Goal: Transaction & Acquisition: Purchase product/service

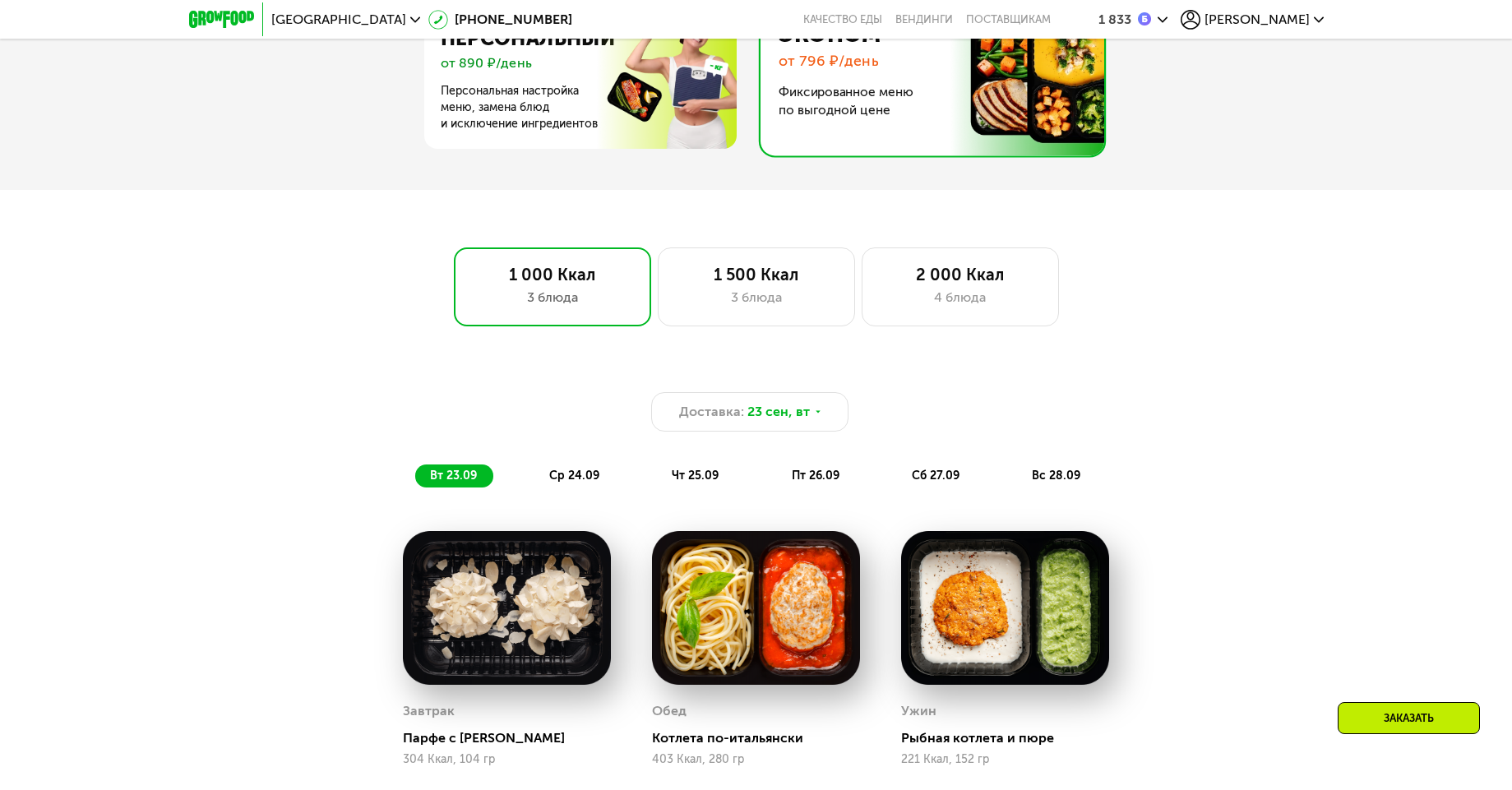
scroll to position [789, 0]
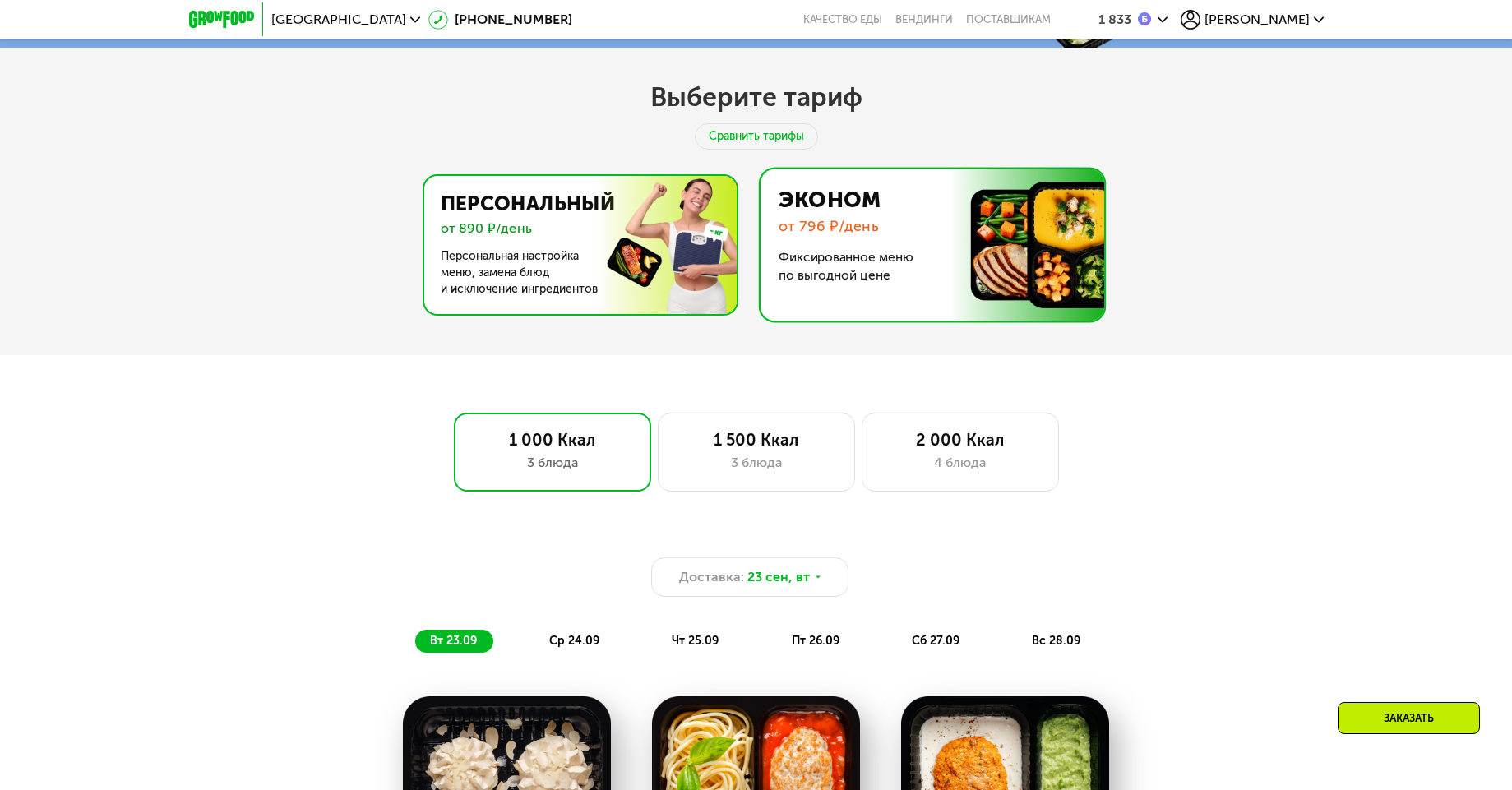
click at [570, 221] on img at bounding box center [575, 245] width 319 height 138
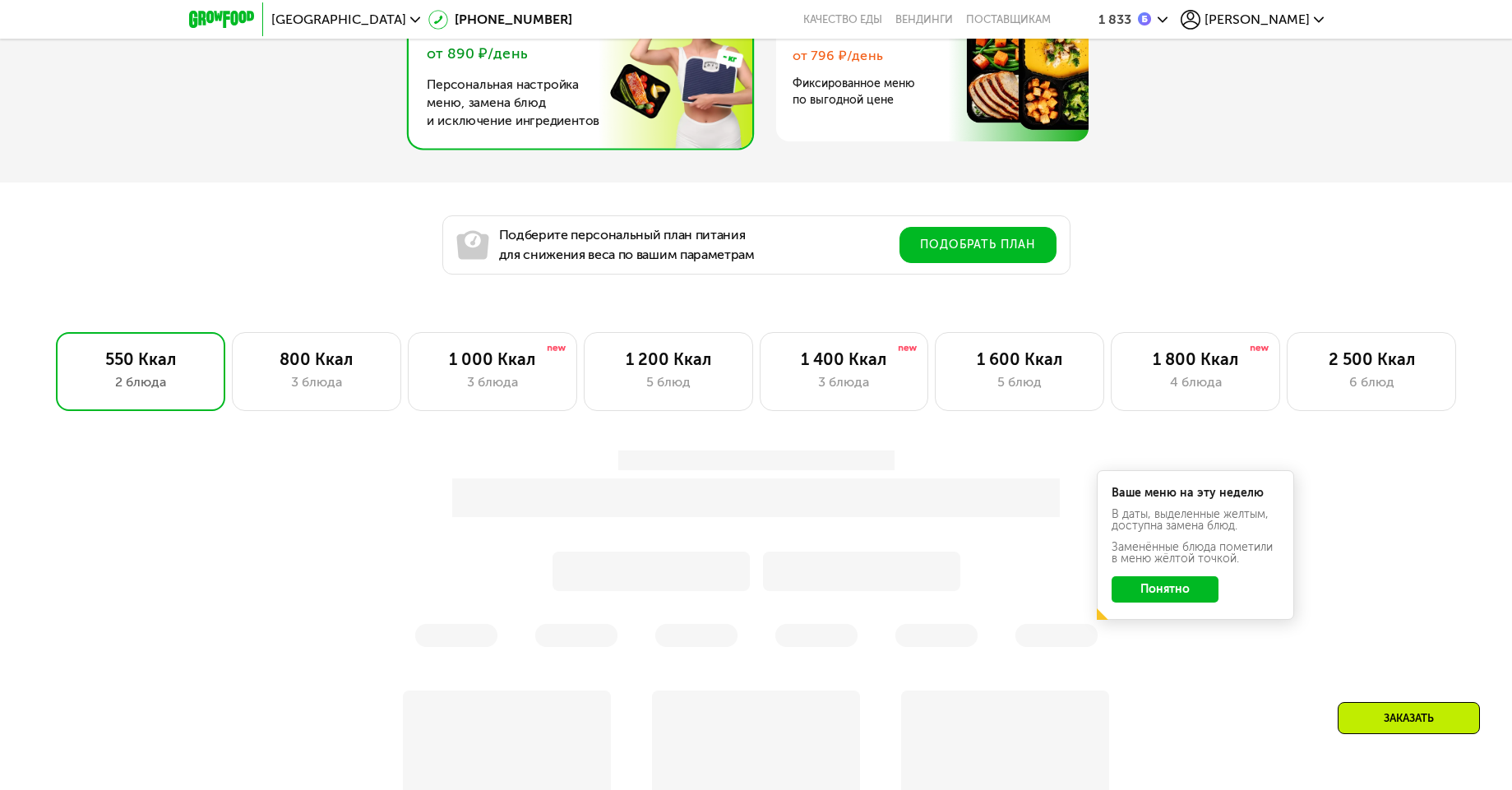
scroll to position [987, 0]
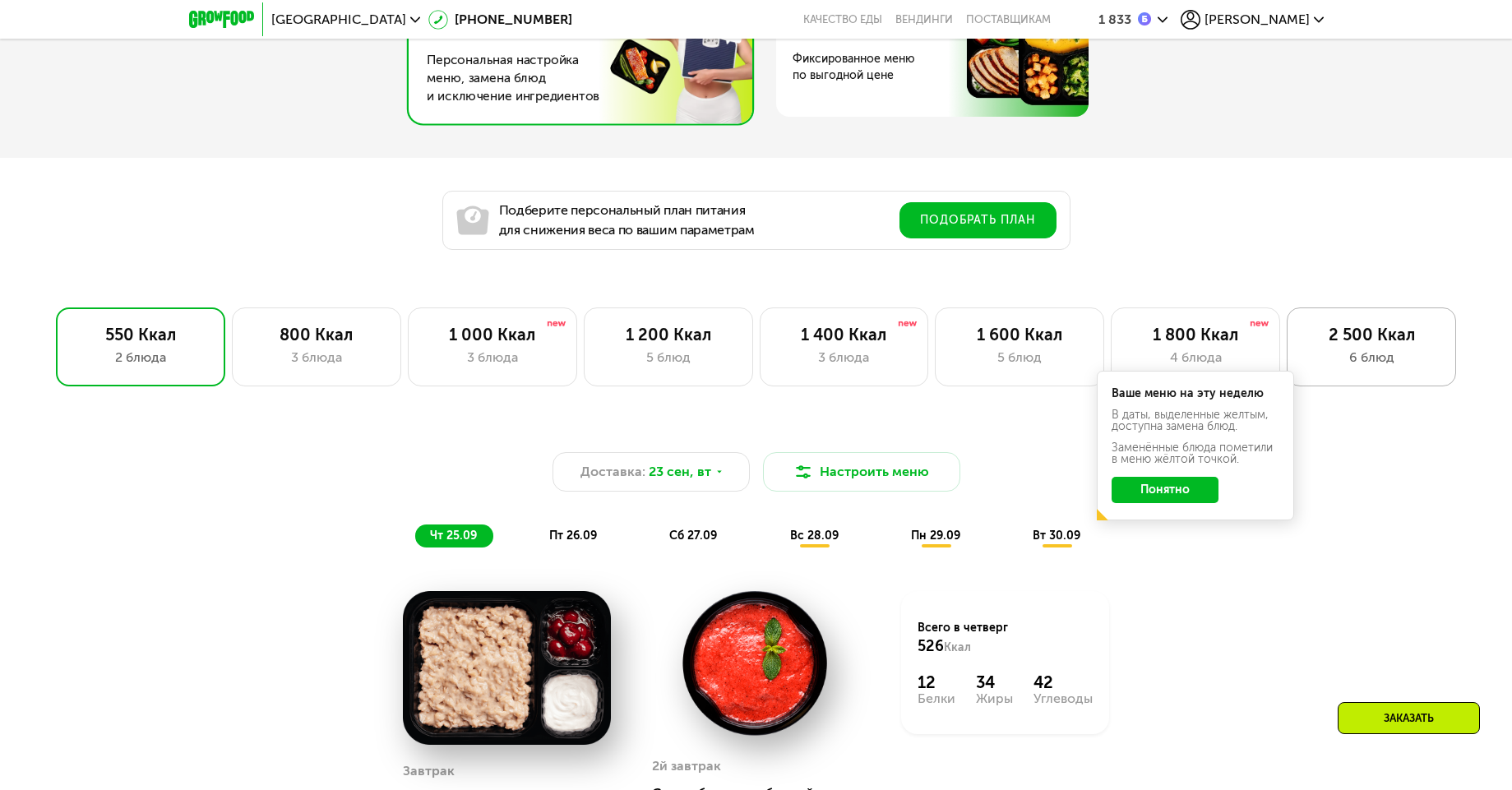
click at [1373, 363] on div "6 блюд" at bounding box center [1372, 358] width 135 height 20
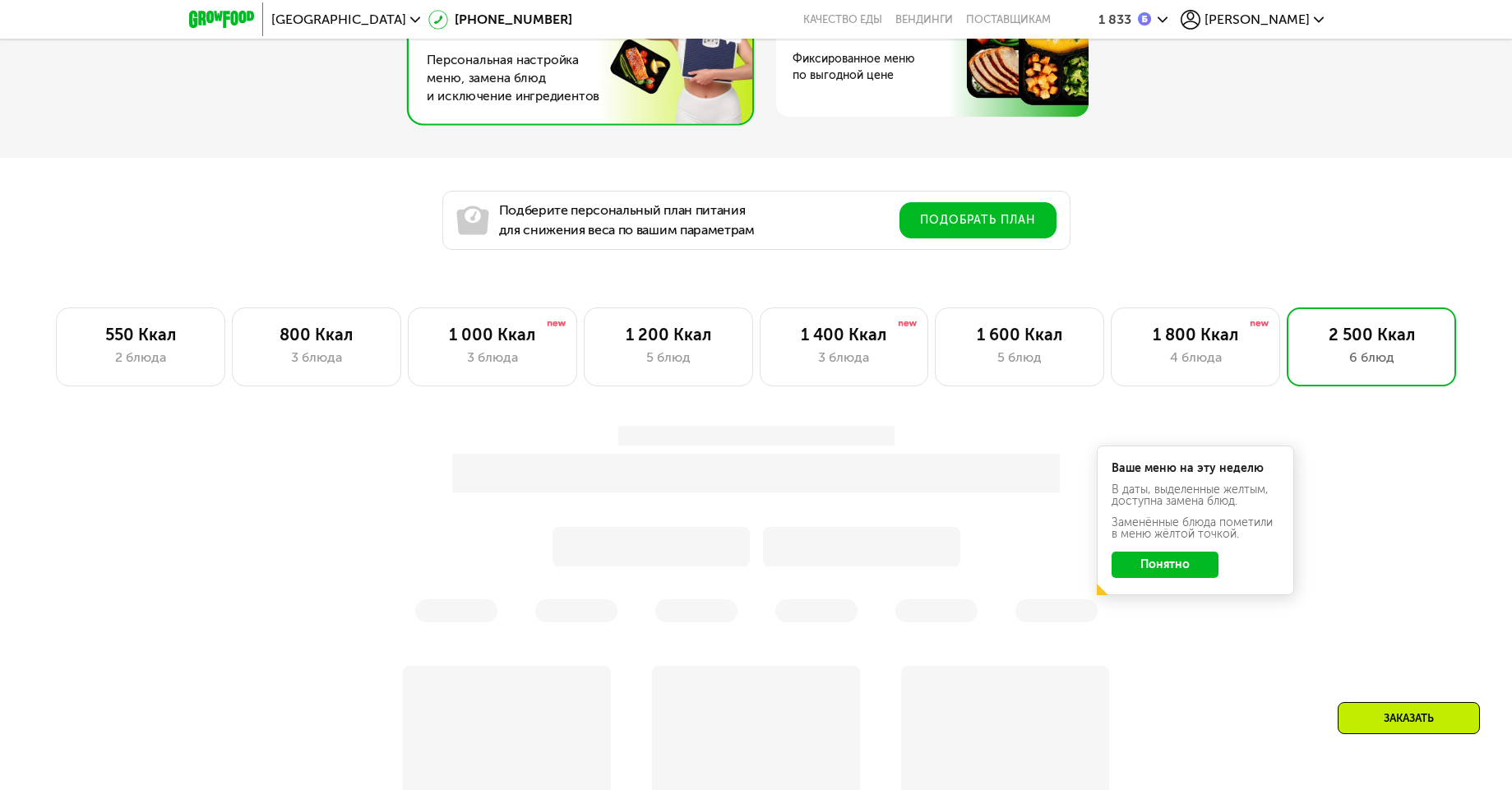
click at [1173, 574] on div "Ваше меню на эту неделю В даты, выделенные желтым, доступна замена блюд. Заменё…" at bounding box center [756, 524] width 993 height 217
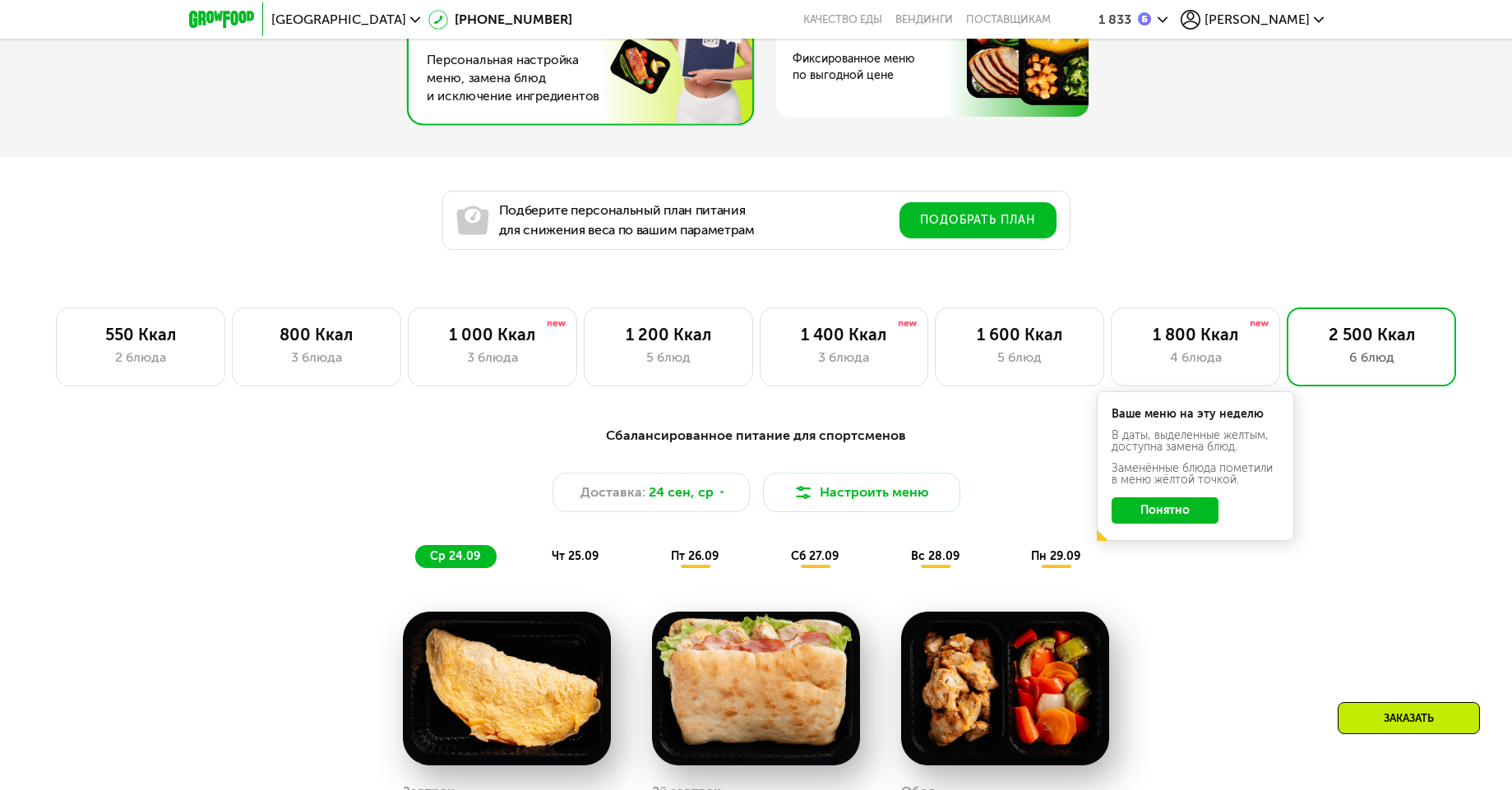
click at [1188, 521] on button "Понятно" at bounding box center [1165, 510] width 107 height 27
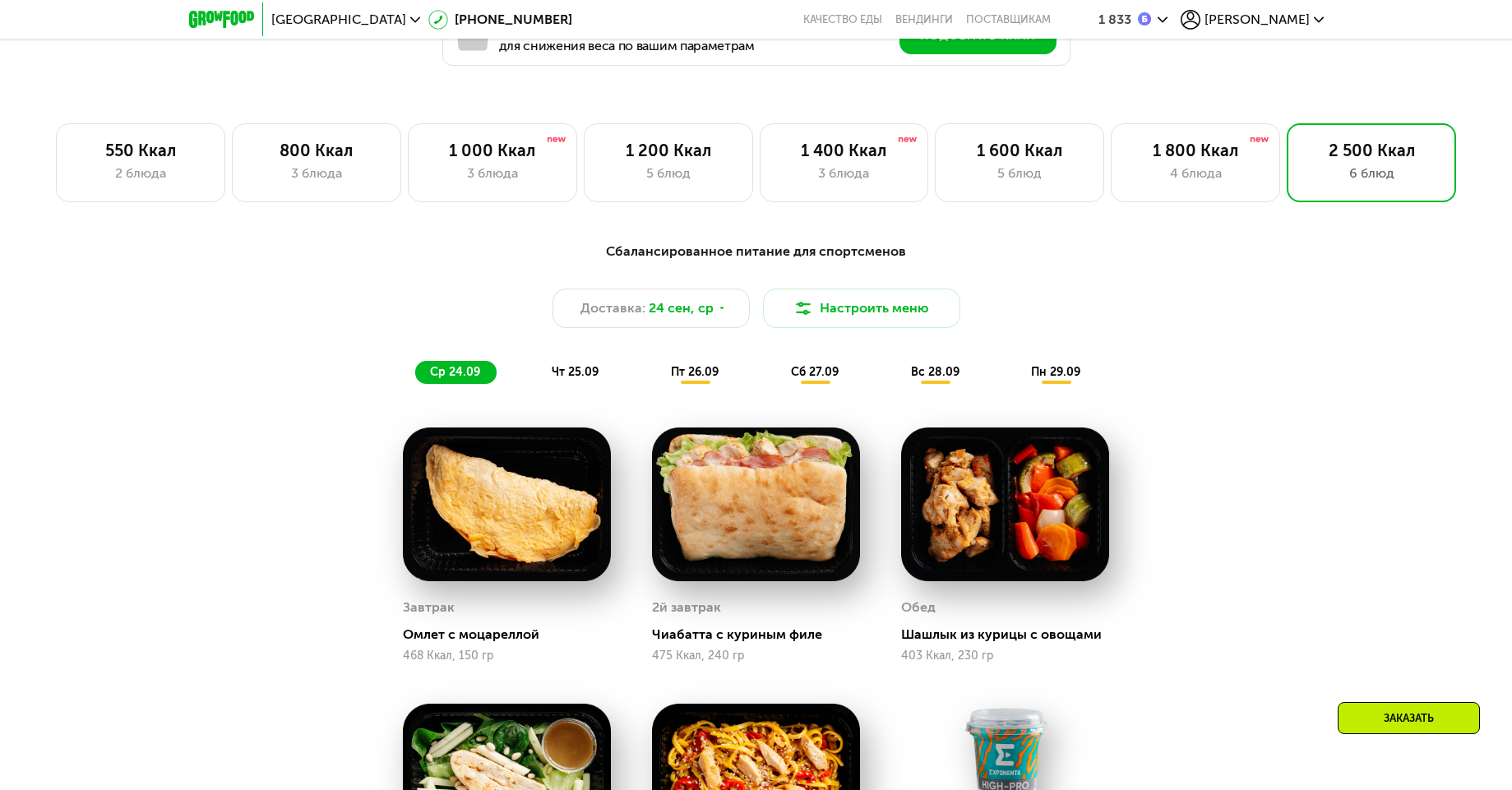
scroll to position [1184, 0]
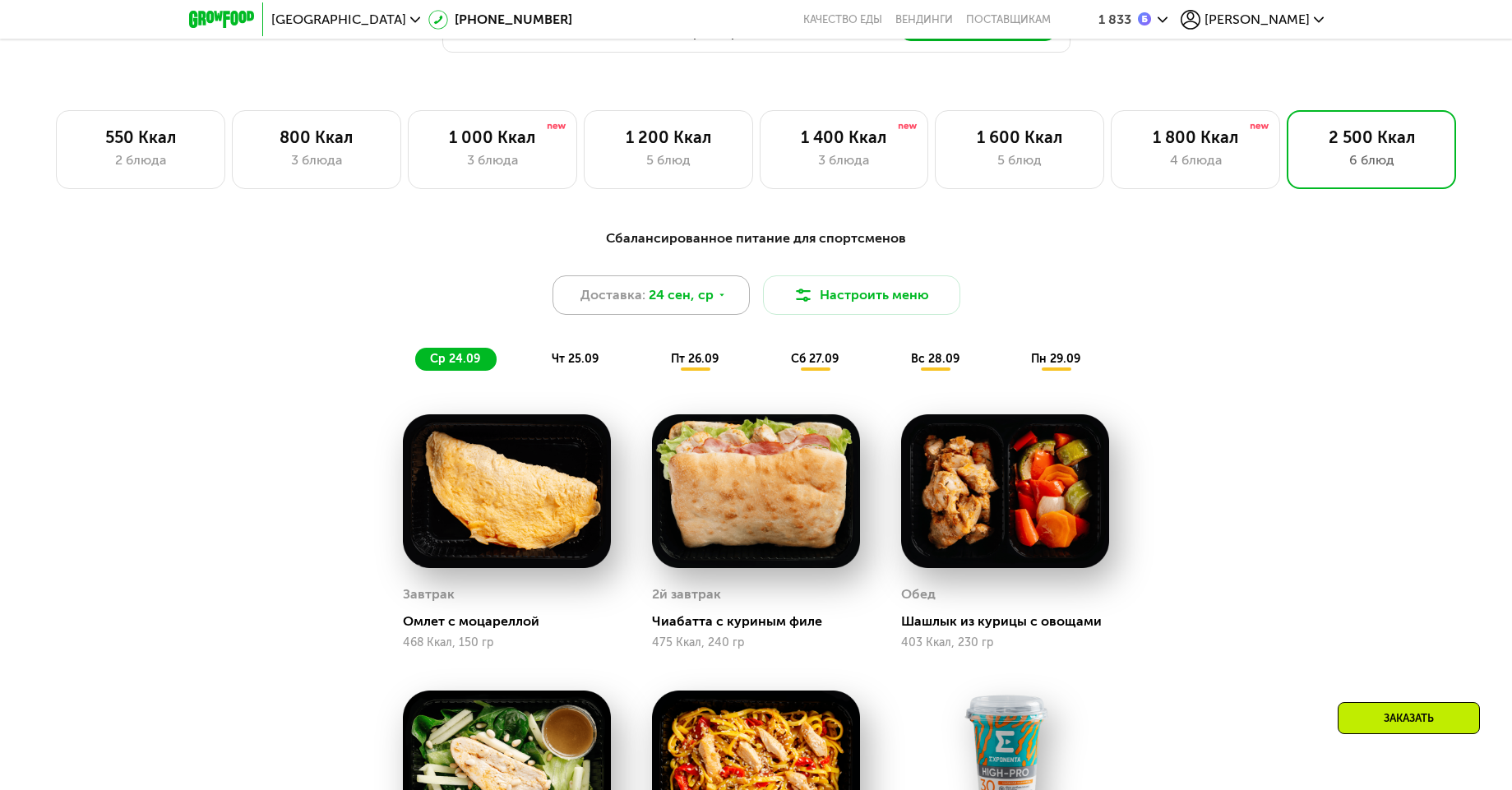
click at [713, 311] on div "Доставка: 24 сен, ср" at bounding box center [651, 295] width 198 height 40
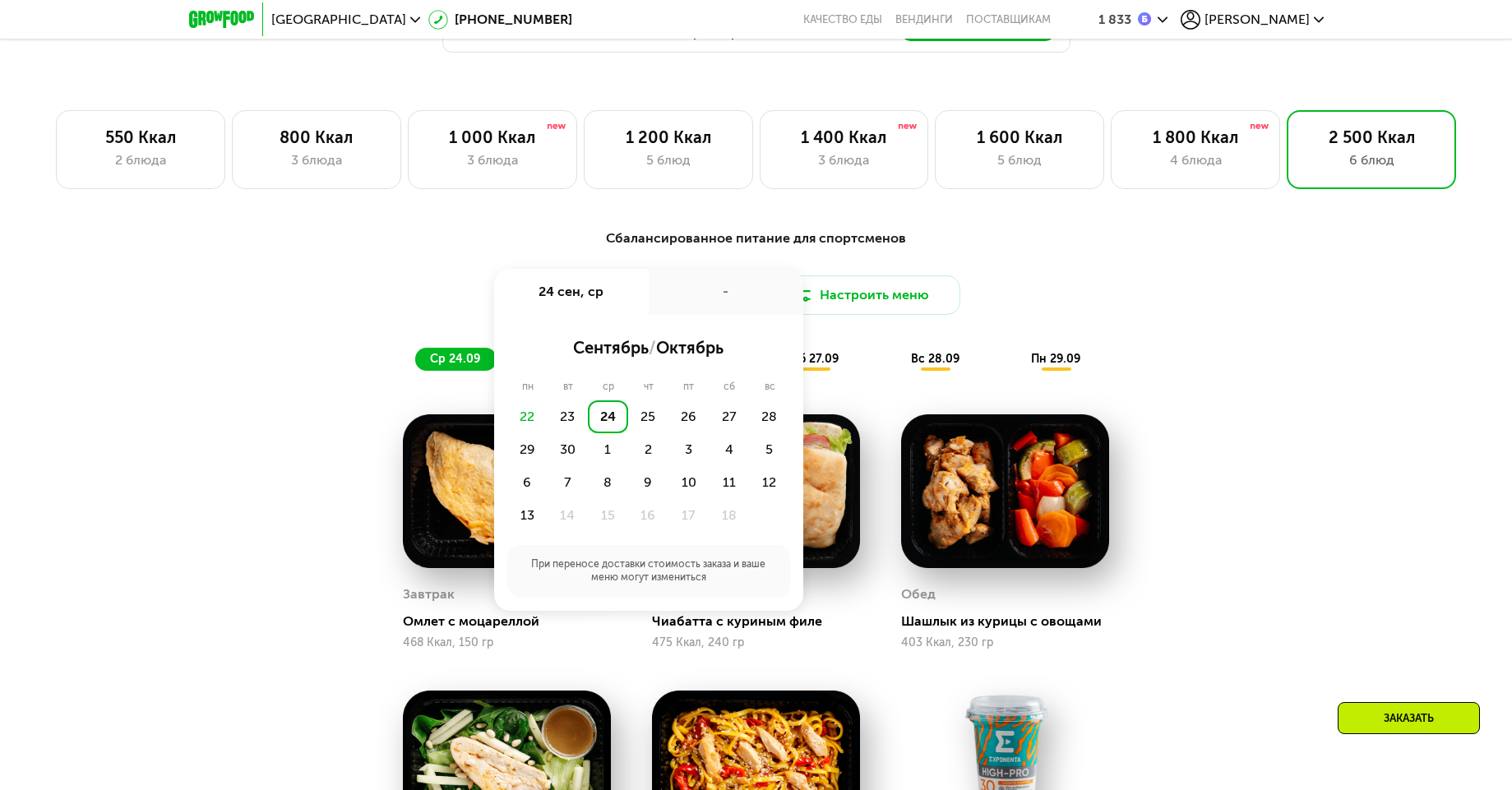
click at [1173, 336] on div "Сбалансированное питание для спортсменов Доставка: 24 сен, ср 24 сен, ср - сент…" at bounding box center [756, 299] width 973 height 142
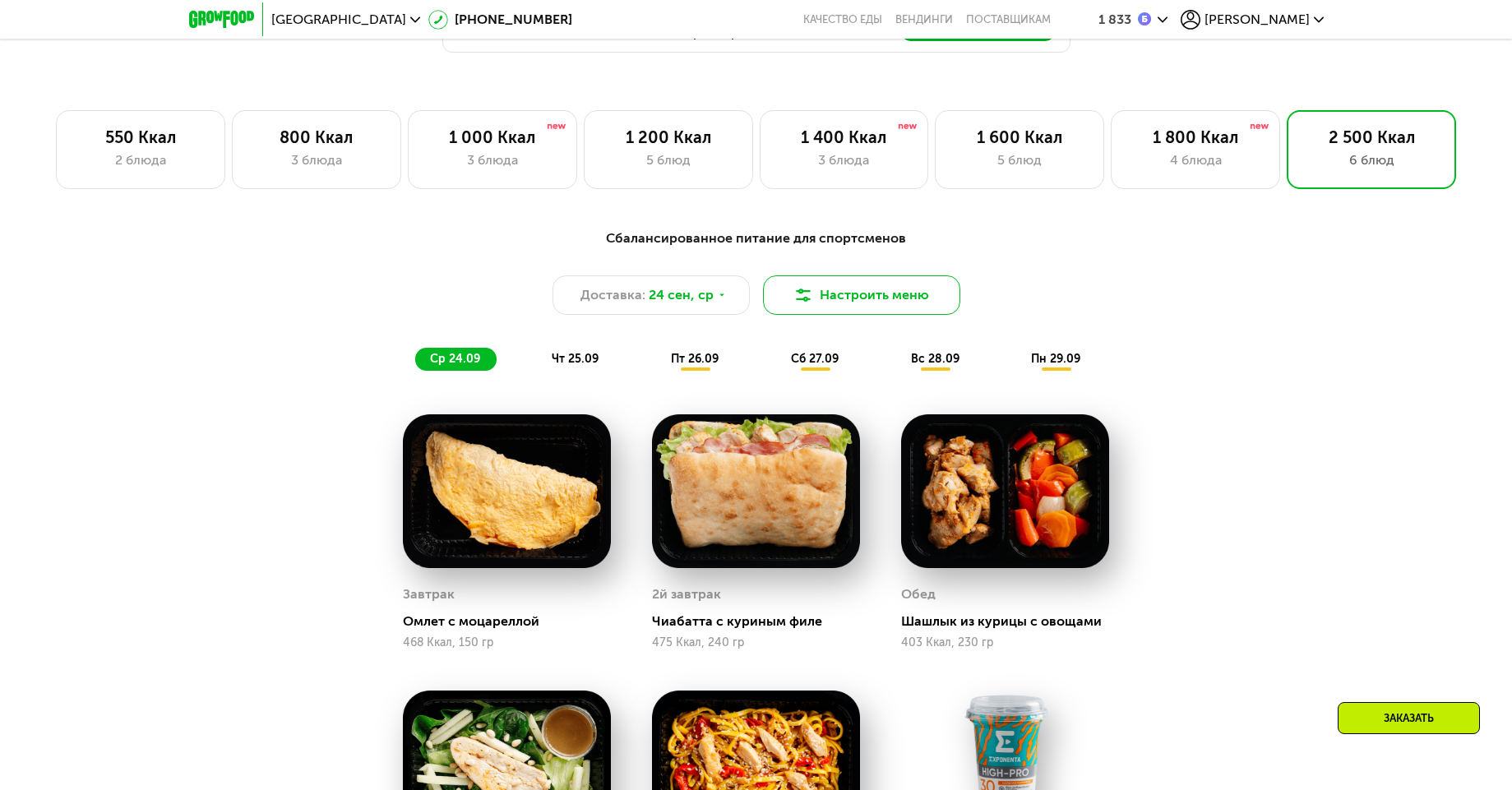
click at [852, 298] on button "Настроить меню" at bounding box center [862, 295] width 198 height 40
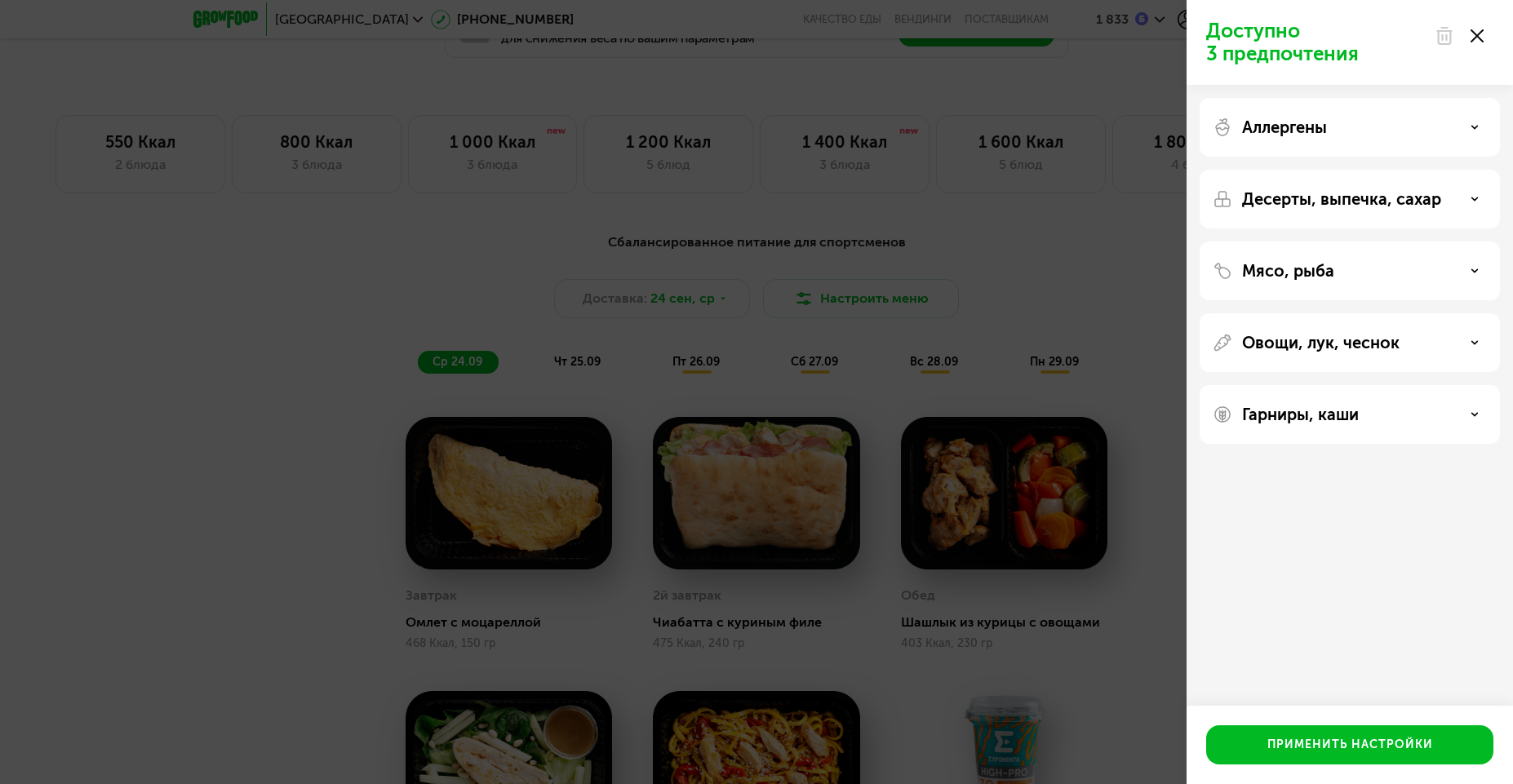
click at [1095, 263] on div "Доступно 3 предпочтения Аллергены Десерты, выпечка, сахар Мясо, рыба Овощи, лук…" at bounding box center [756, 392] width 1513 height 784
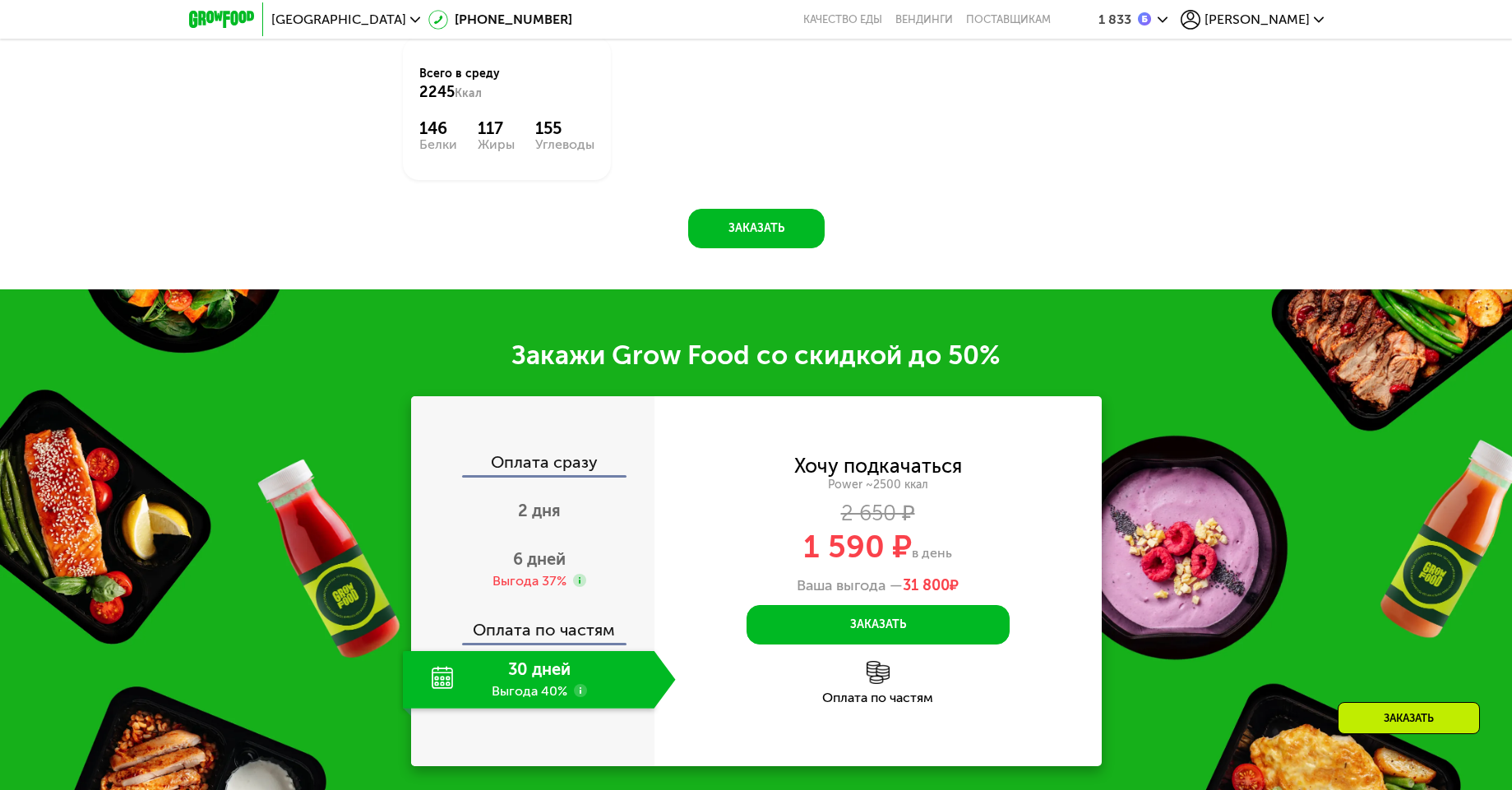
scroll to position [2270, 0]
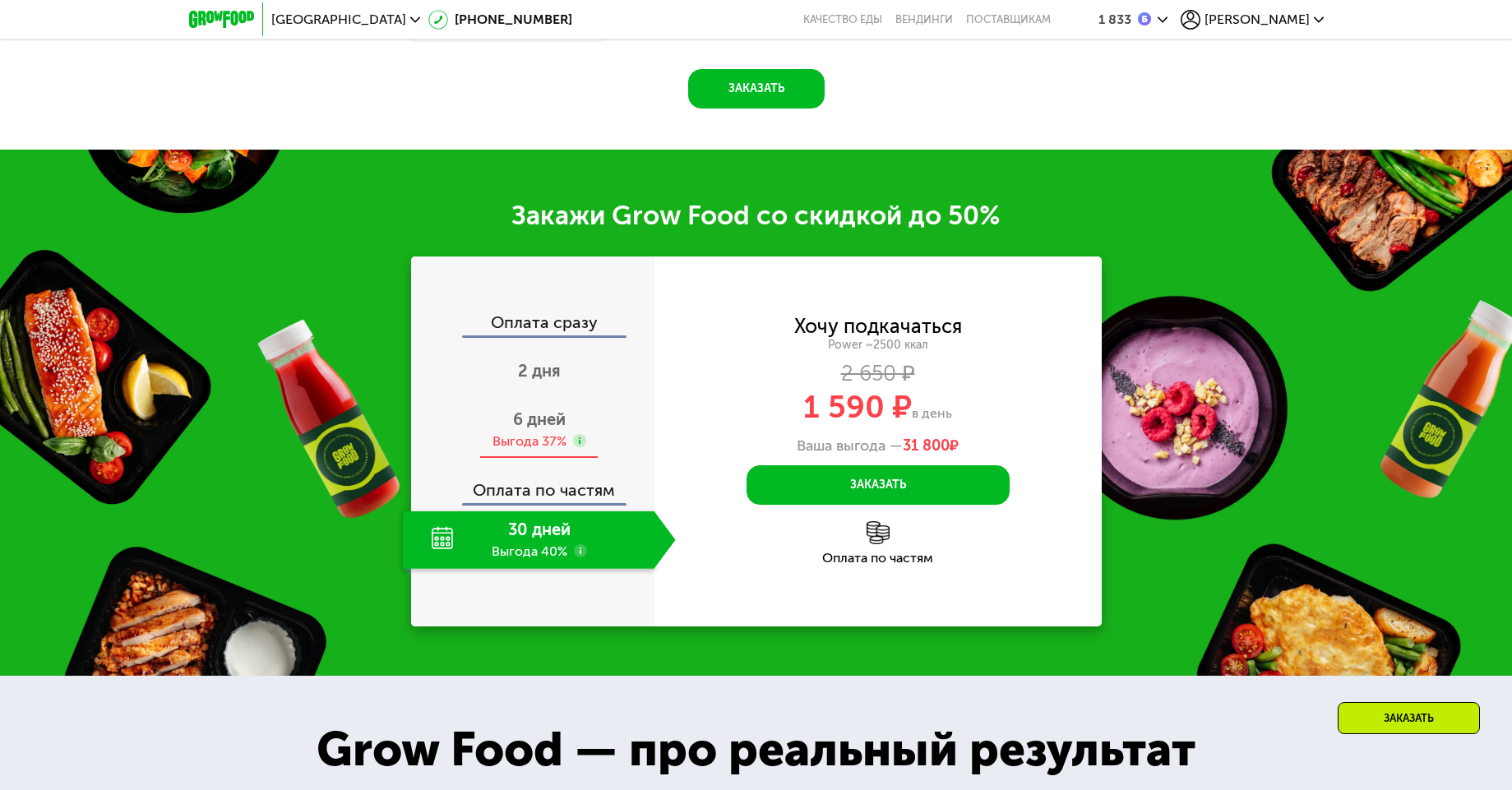
click at [544, 446] on div "Выгода 37%" at bounding box center [529, 441] width 74 height 18
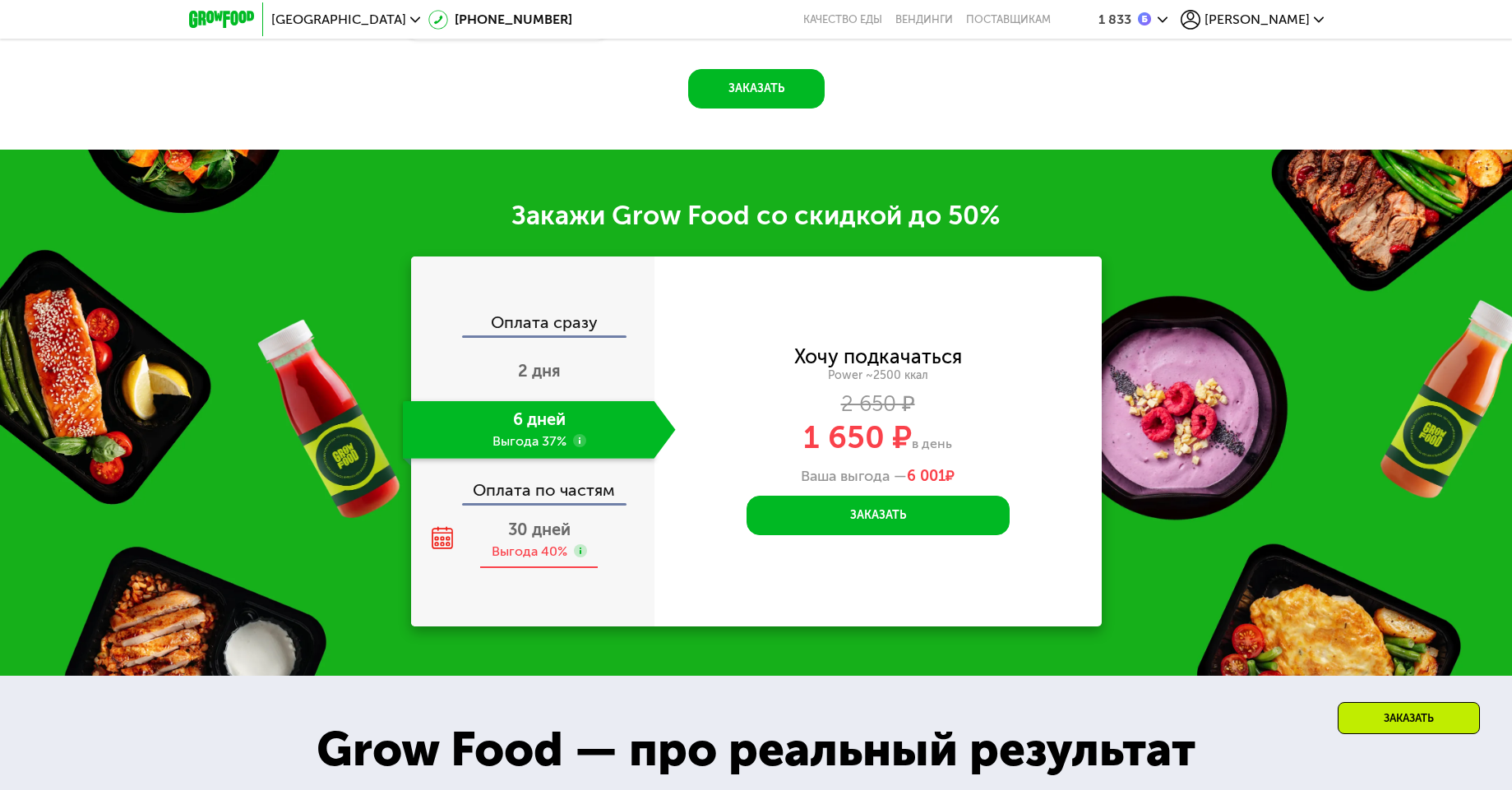
click at [525, 554] on div "Выгода 40%" at bounding box center [529, 552] width 76 height 18
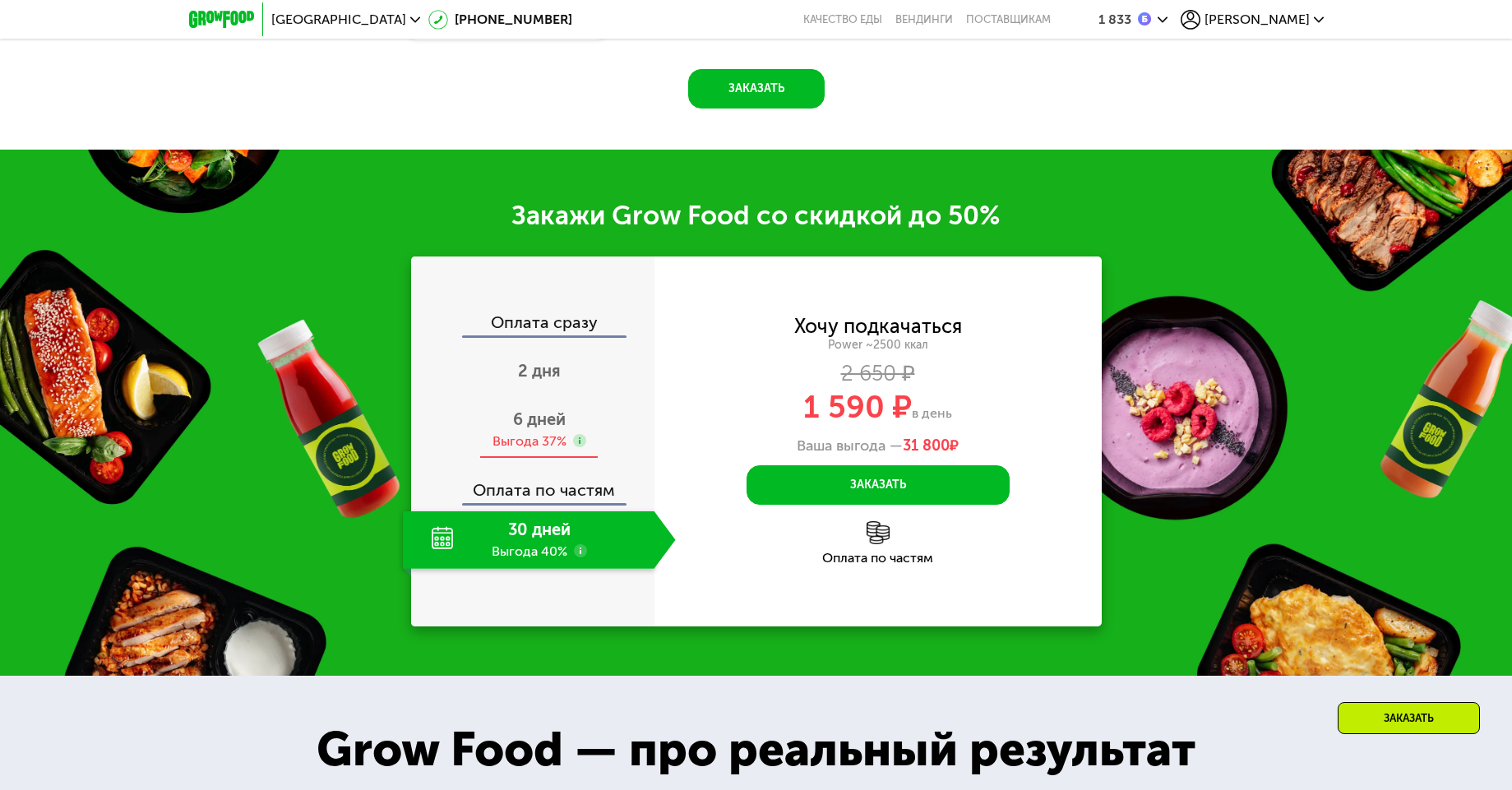
click at [545, 429] on span "6 дней" at bounding box center [539, 419] width 52 height 20
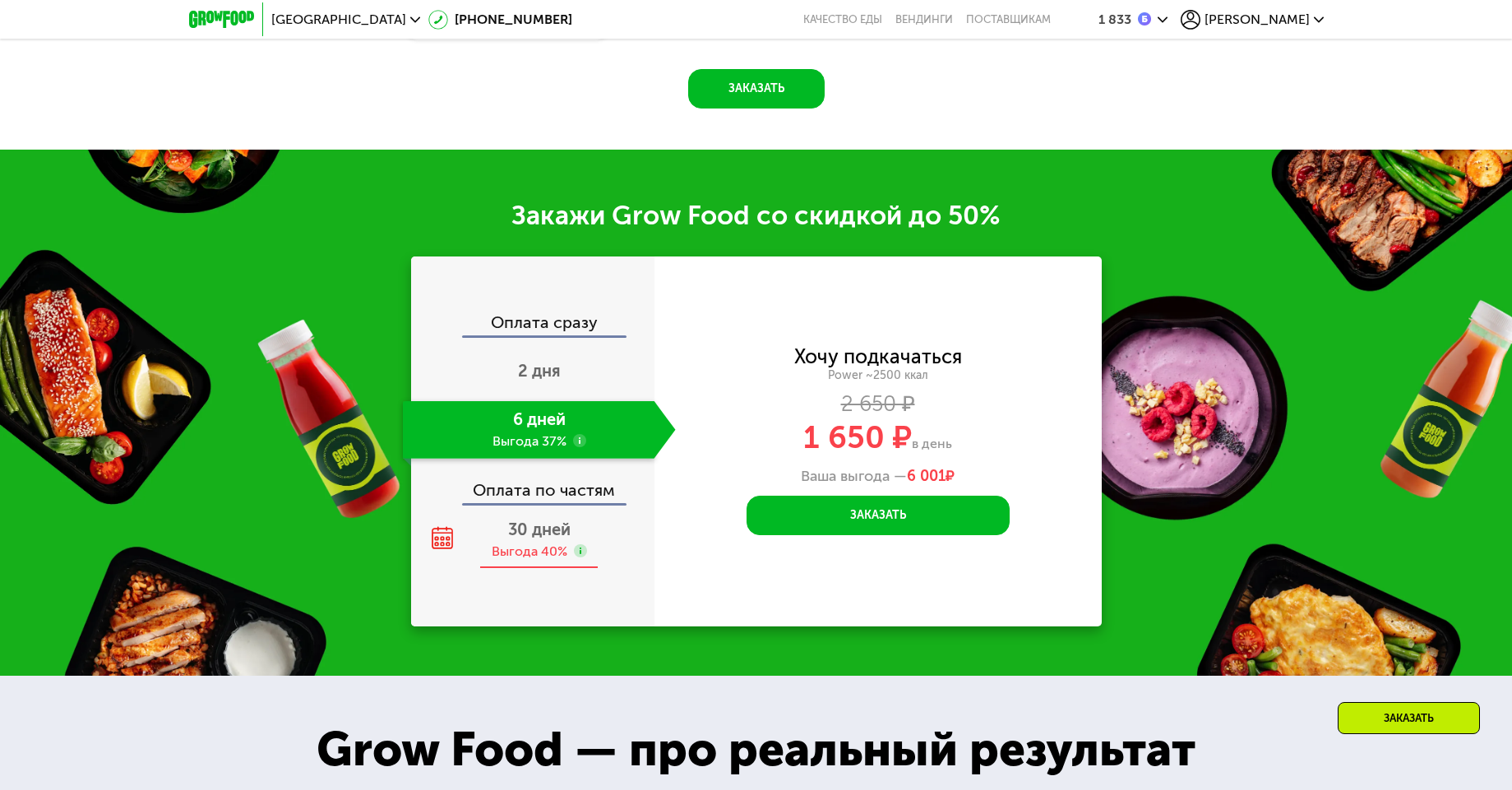
click at [527, 539] on span "30 дней" at bounding box center [539, 529] width 62 height 20
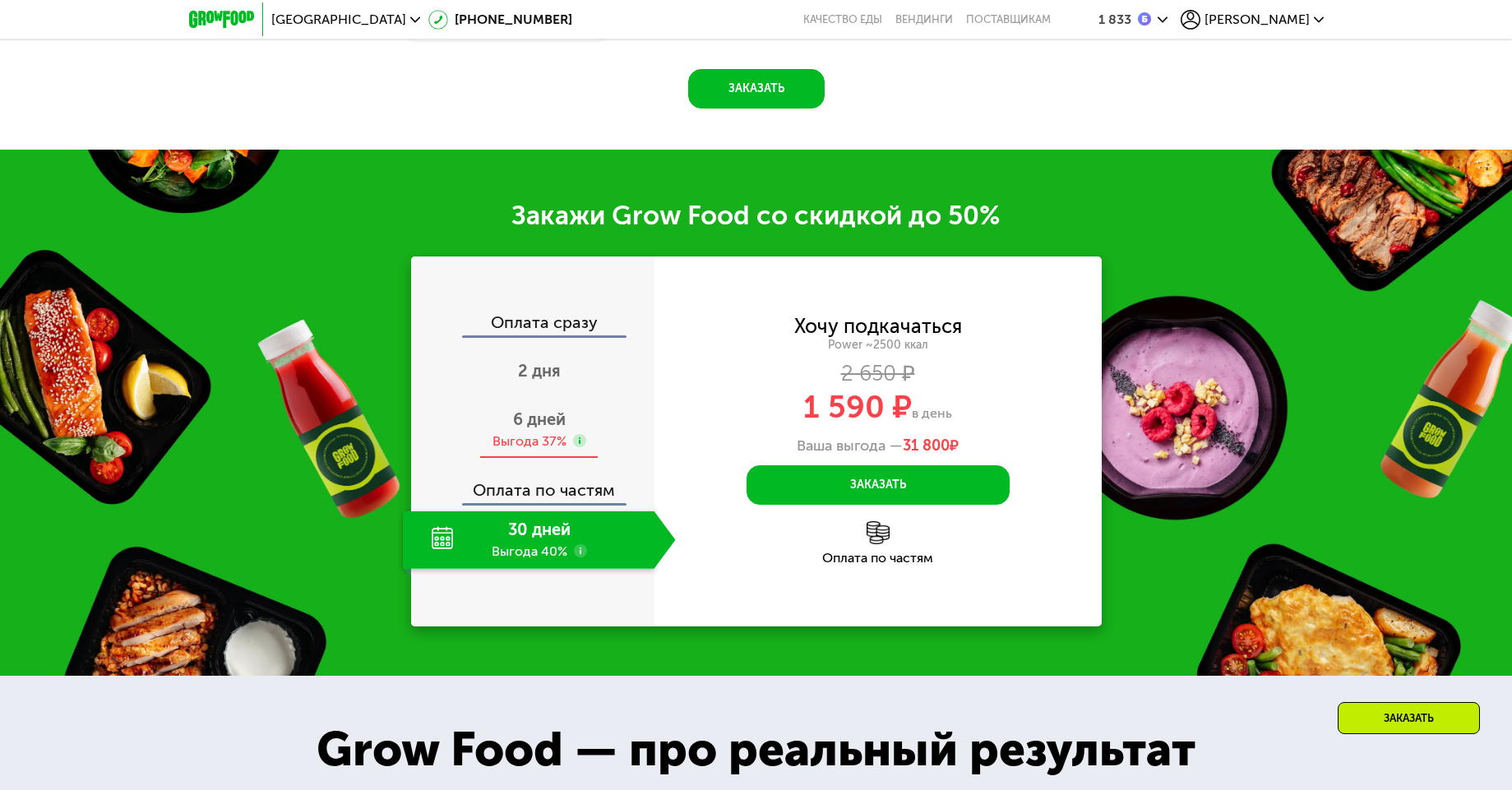
click at [519, 438] on div "Выгода 37%" at bounding box center [529, 441] width 74 height 18
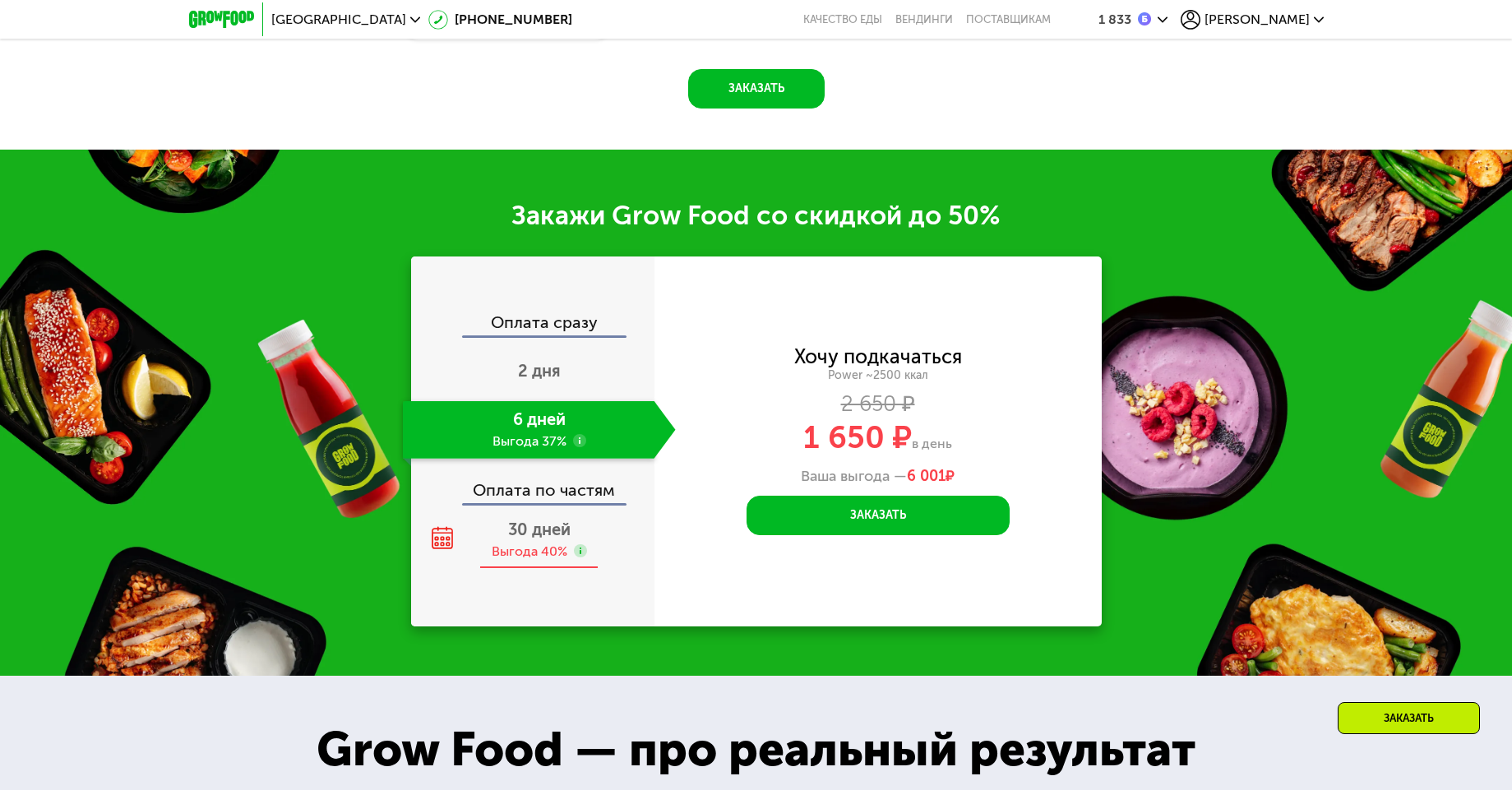
click at [523, 553] on div "Выгода 40%" at bounding box center [529, 552] width 76 height 18
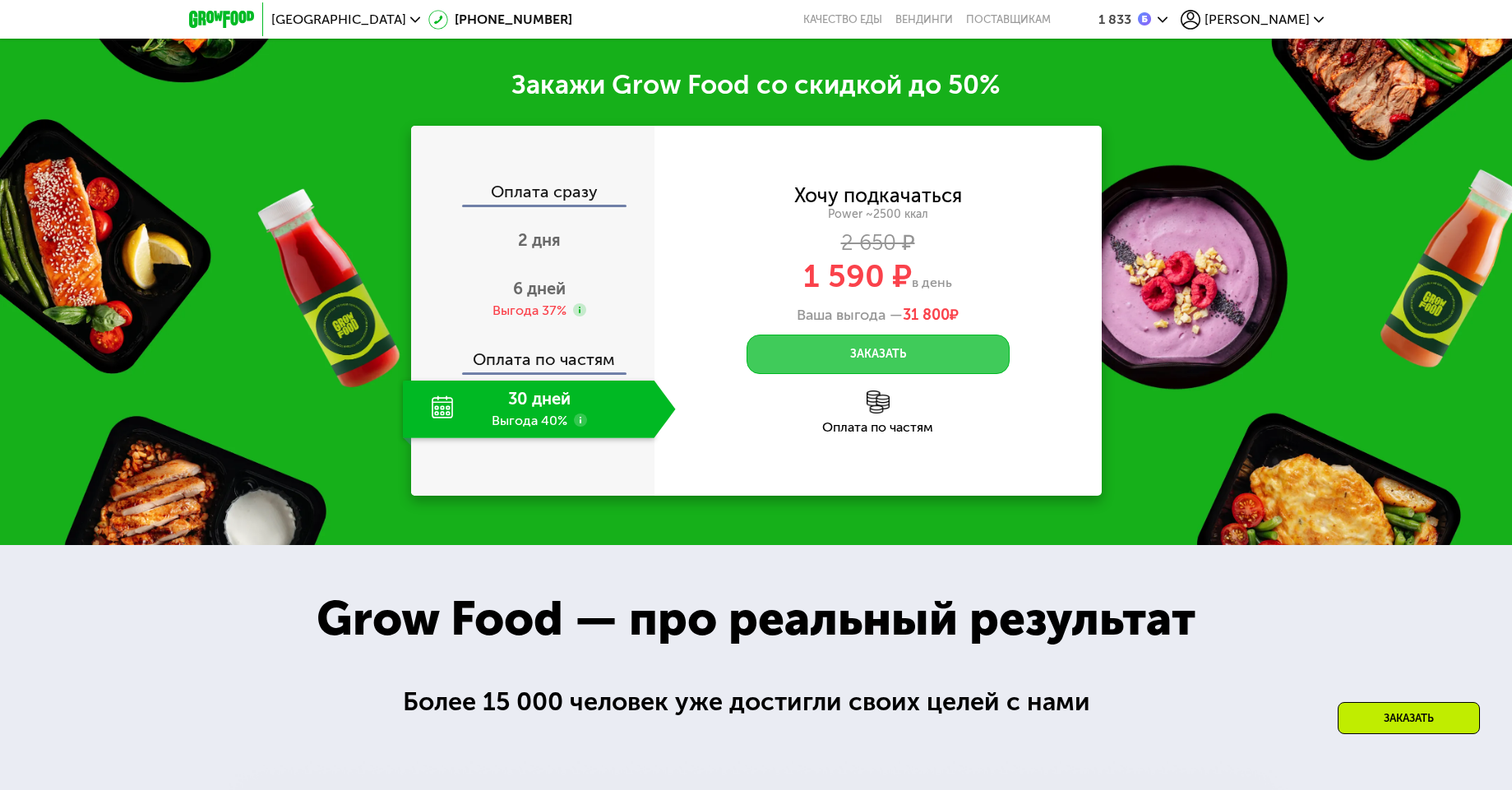
scroll to position [2368, 0]
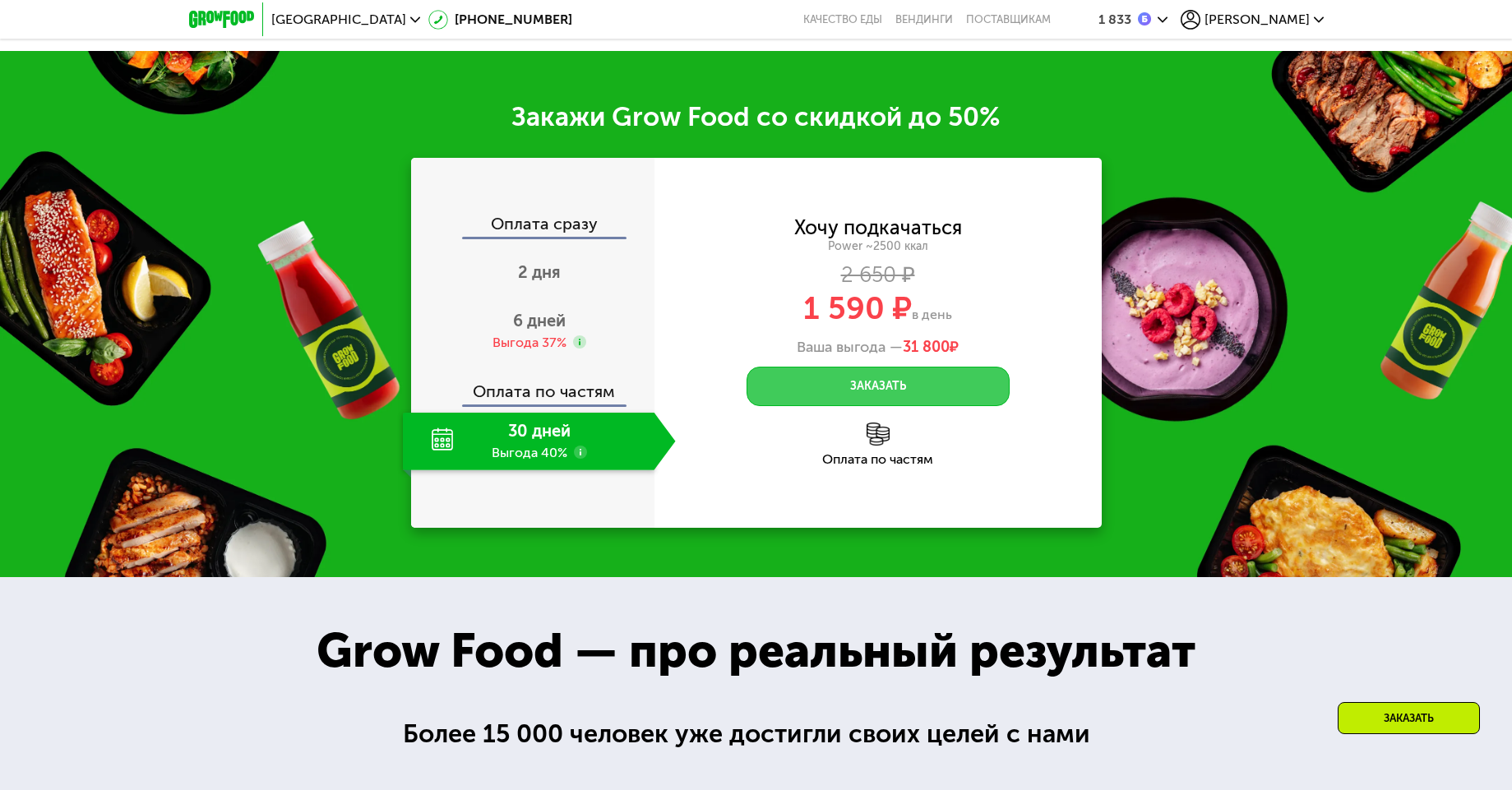
click at [876, 389] on button "Заказать" at bounding box center [878, 387] width 263 height 40
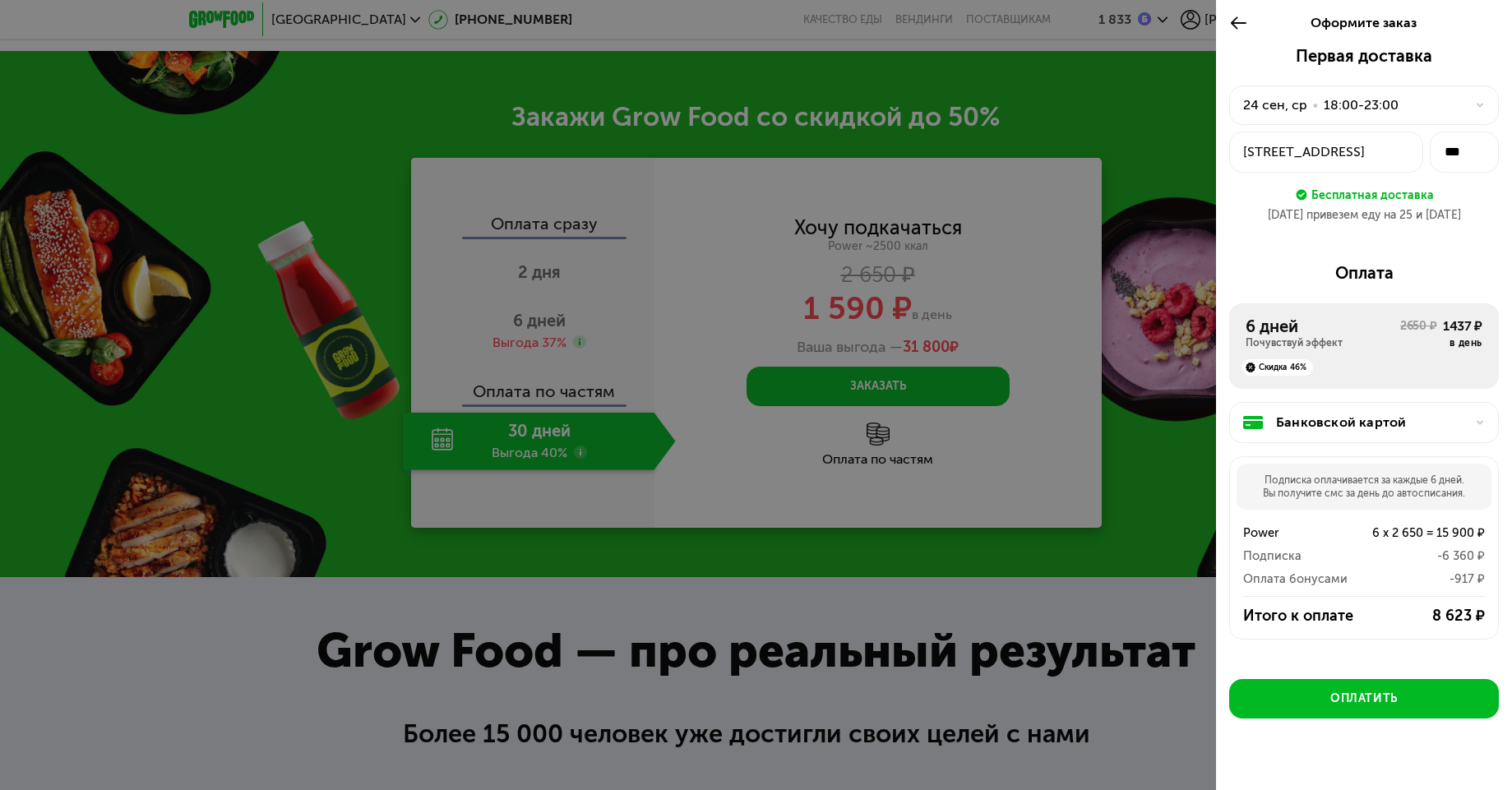
click at [1392, 103] on div "18:00-23:00" at bounding box center [1361, 105] width 75 height 20
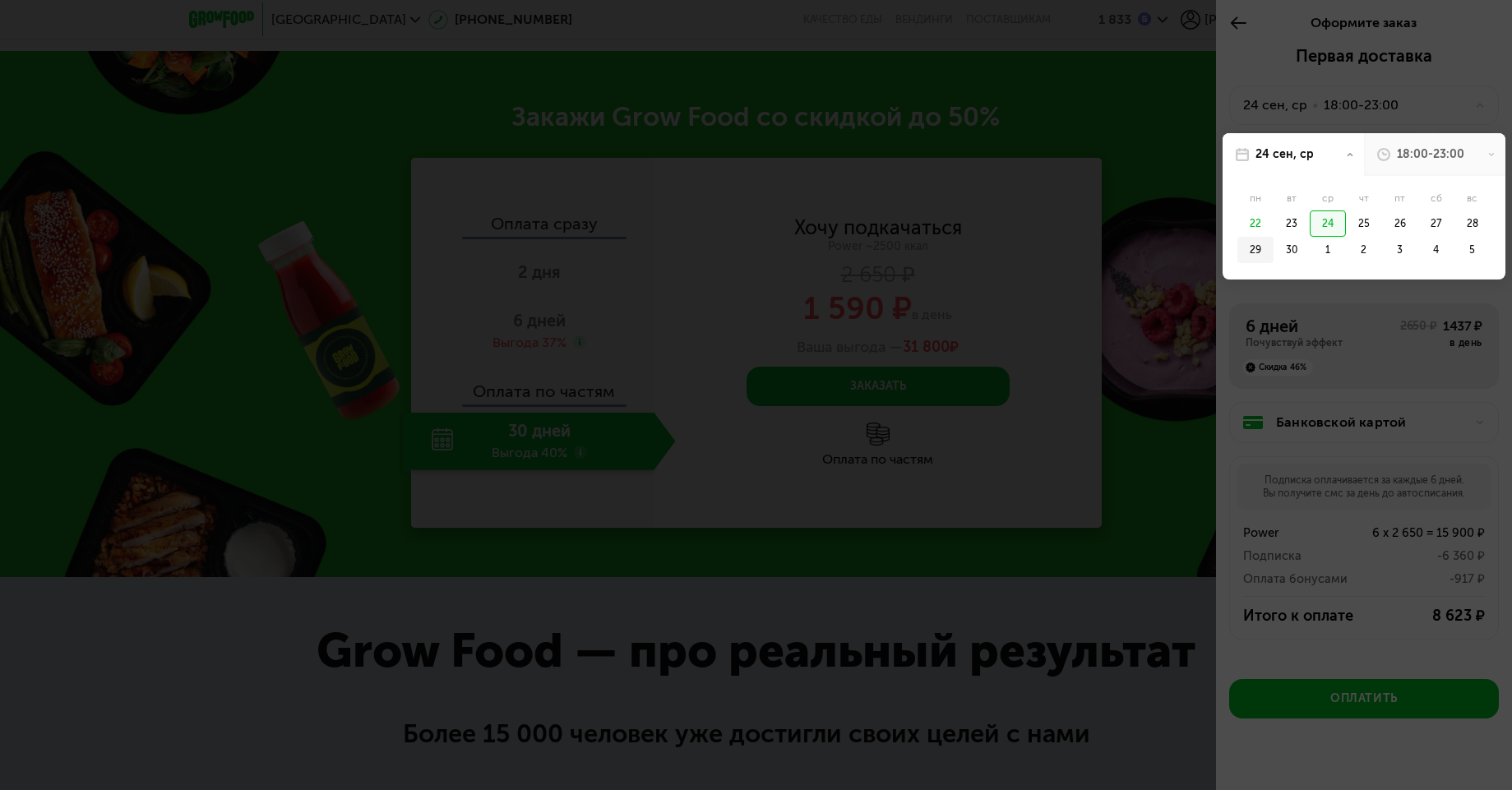
click at [1254, 249] on div "29" at bounding box center [1256, 250] width 37 height 27
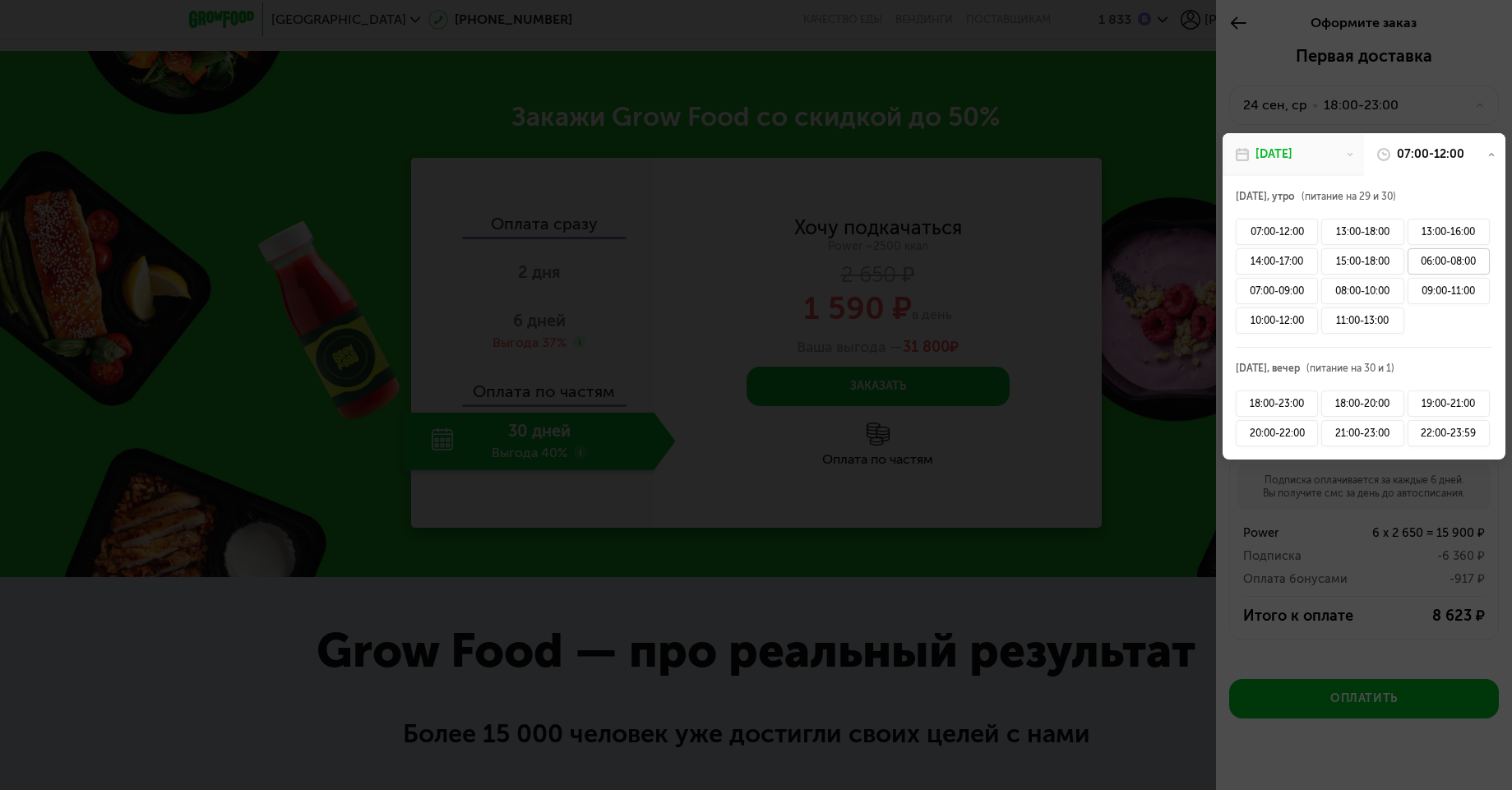
click at [1444, 269] on div "06:00-08:00" at bounding box center [1448, 261] width 82 height 27
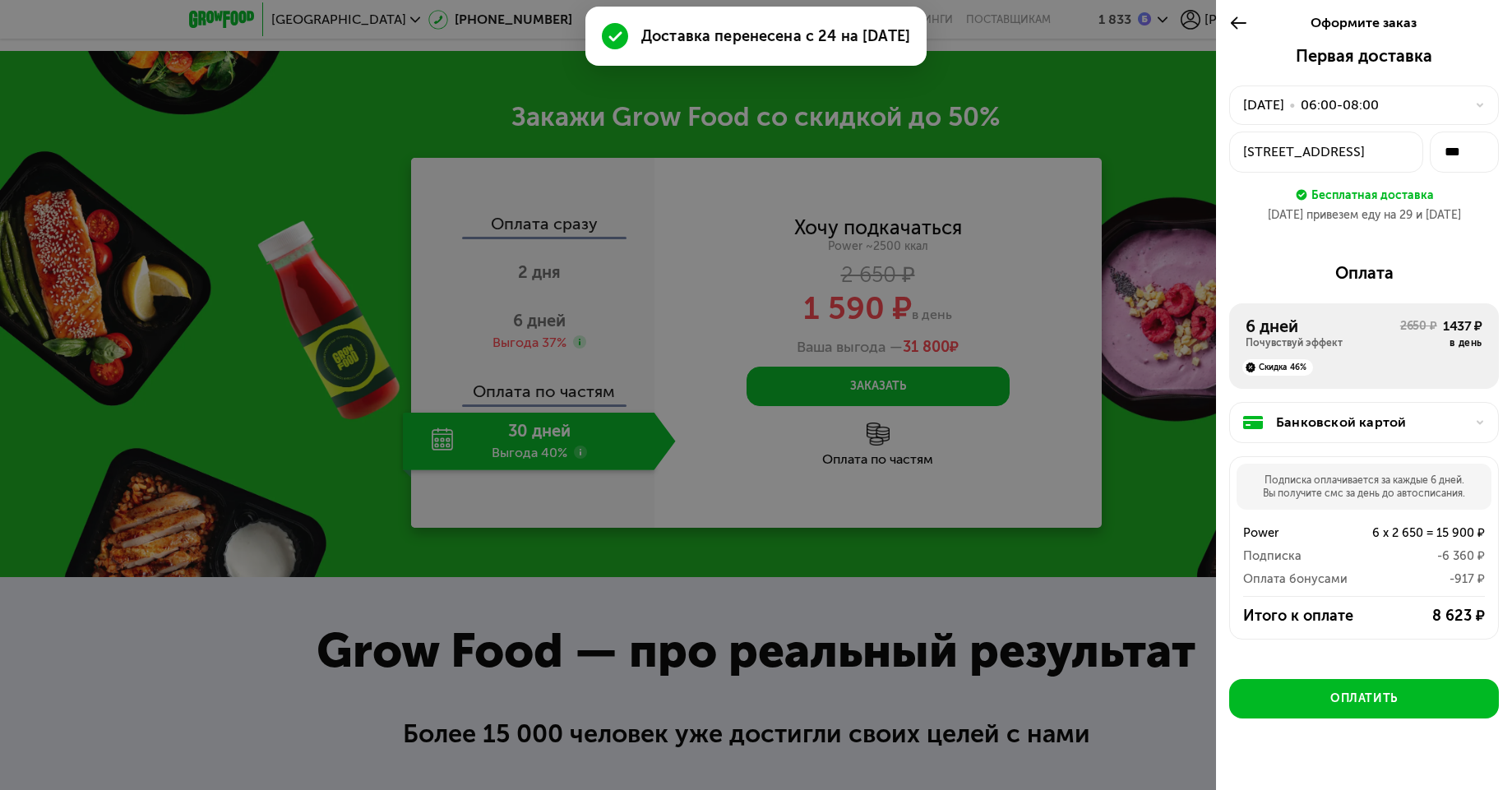
scroll to position [24, 0]
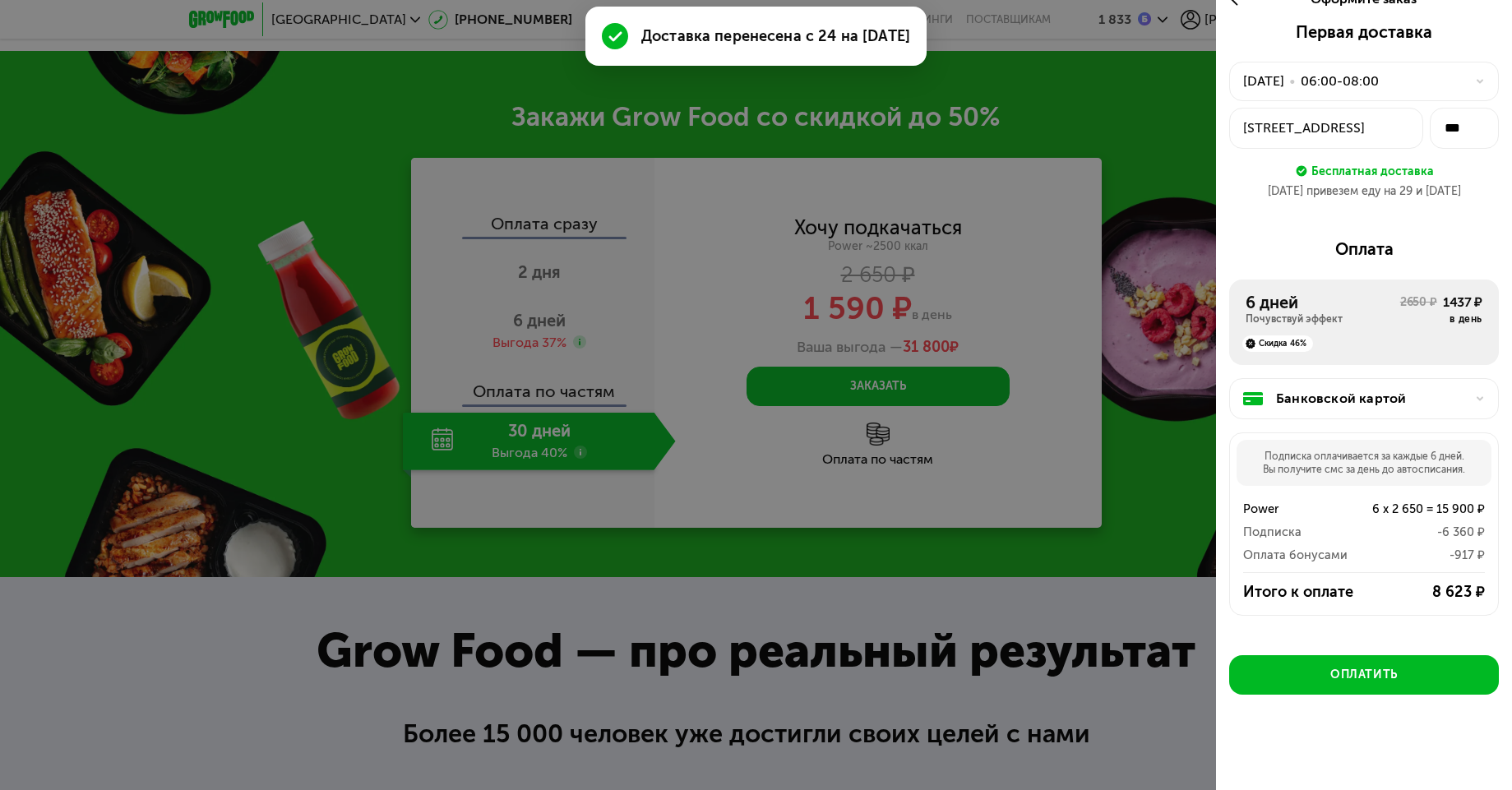
click at [1410, 401] on div "Банковской картой" at bounding box center [1371, 399] width 189 height 20
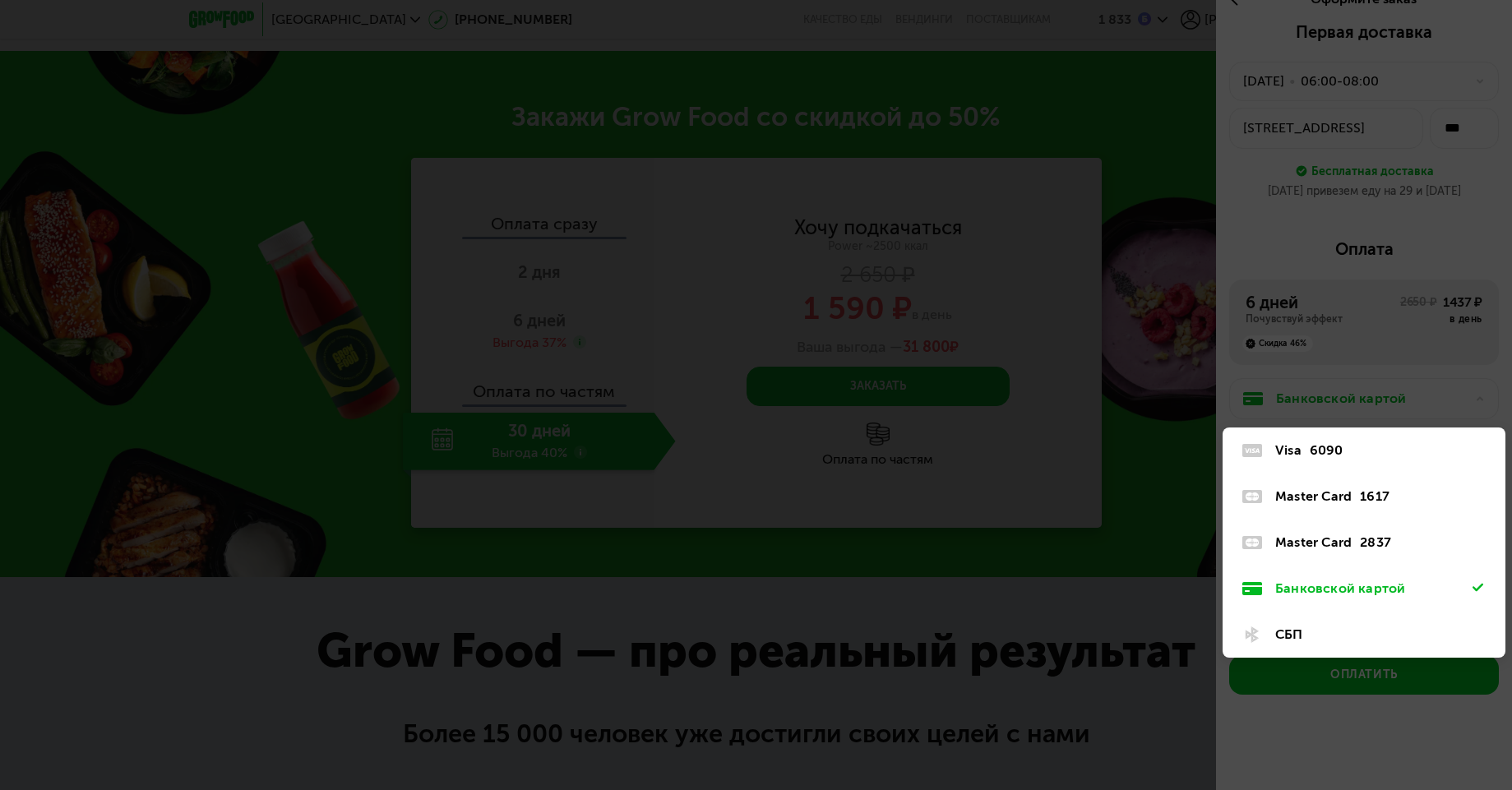
click at [1313, 636] on div "СБП" at bounding box center [1374, 635] width 198 height 20
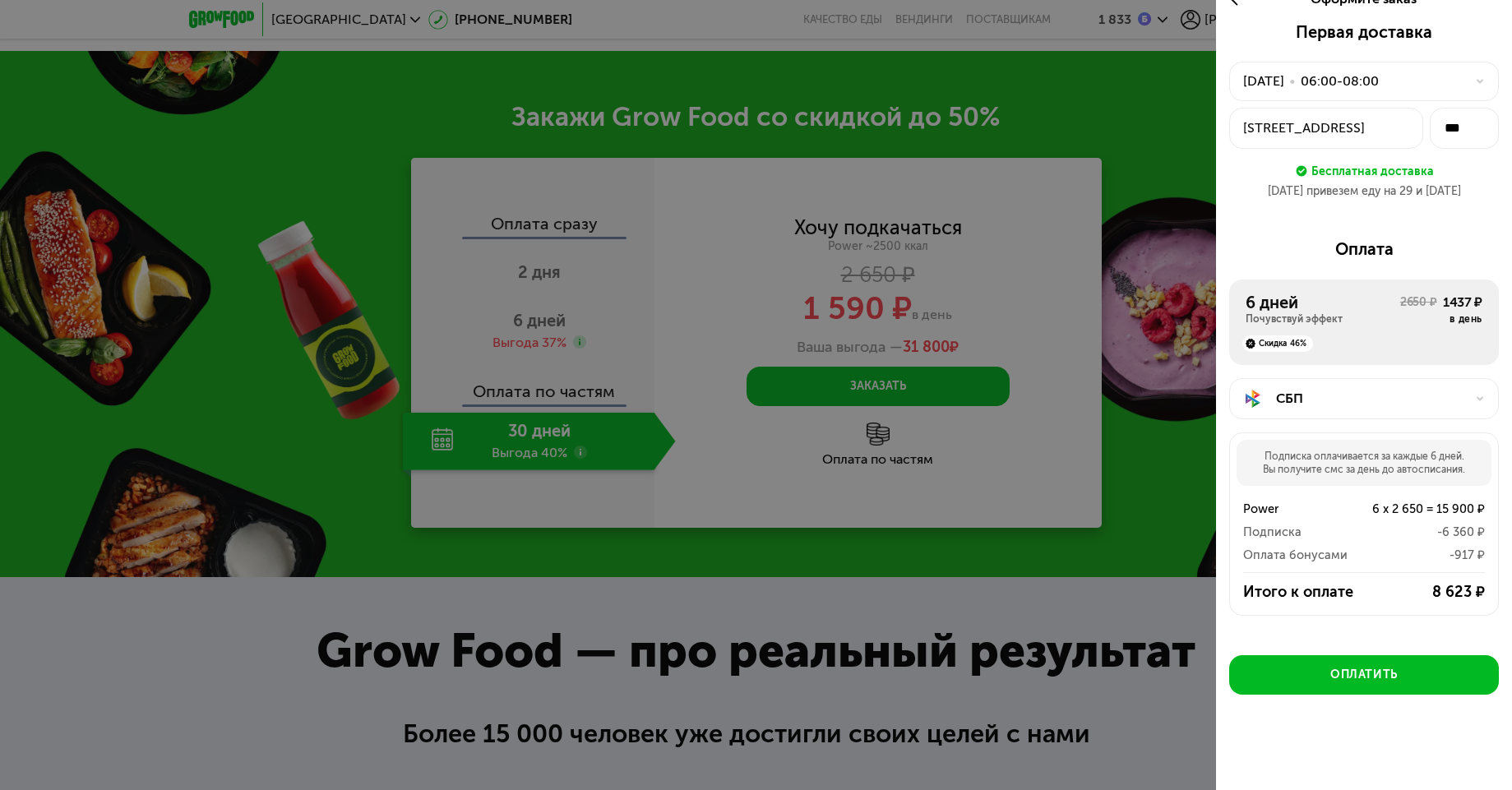
click at [1401, 398] on div "СБП" at bounding box center [1371, 399] width 189 height 20
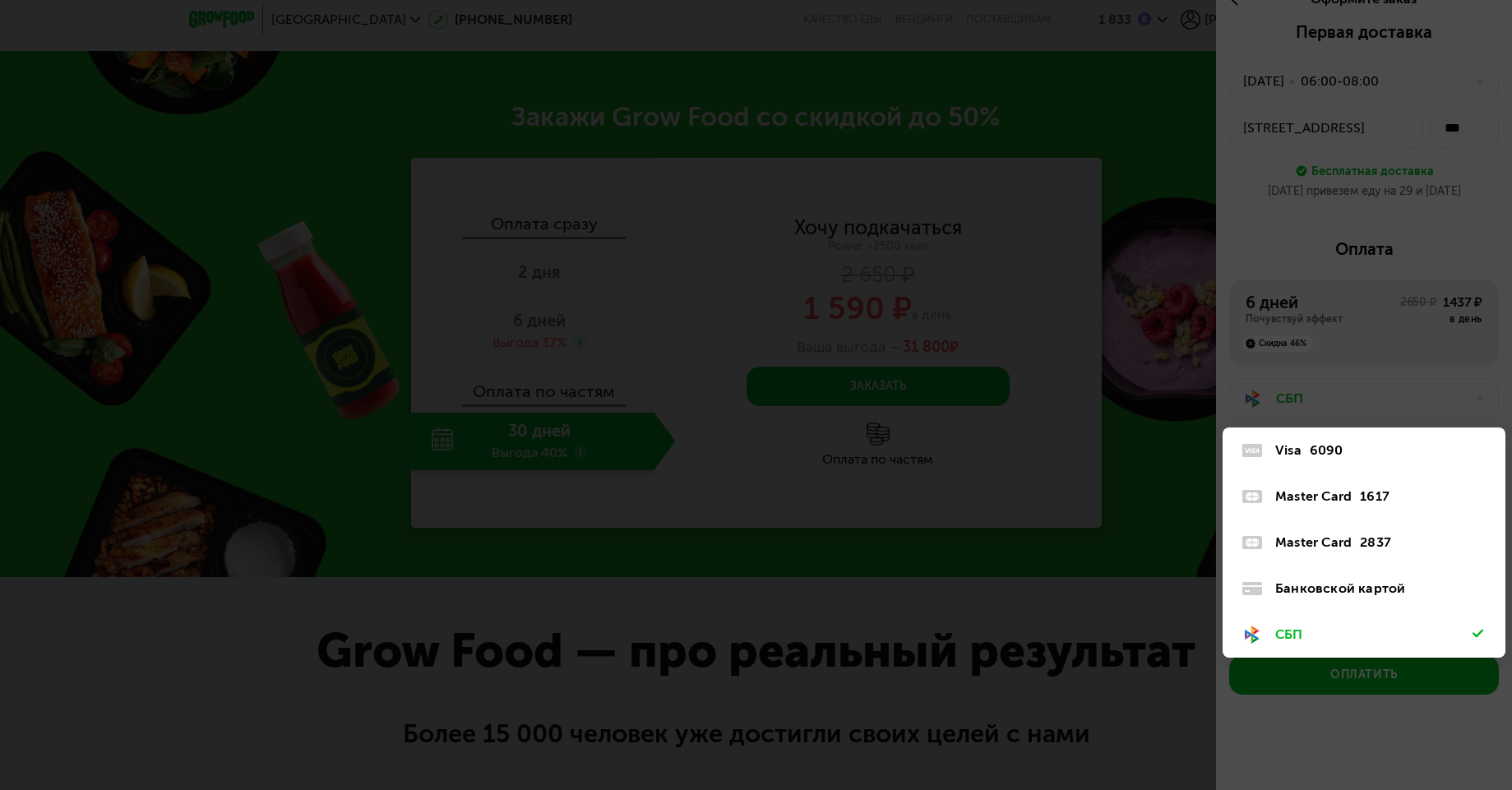
click at [1347, 586] on div "Банковской картой" at bounding box center [1374, 589] width 198 height 20
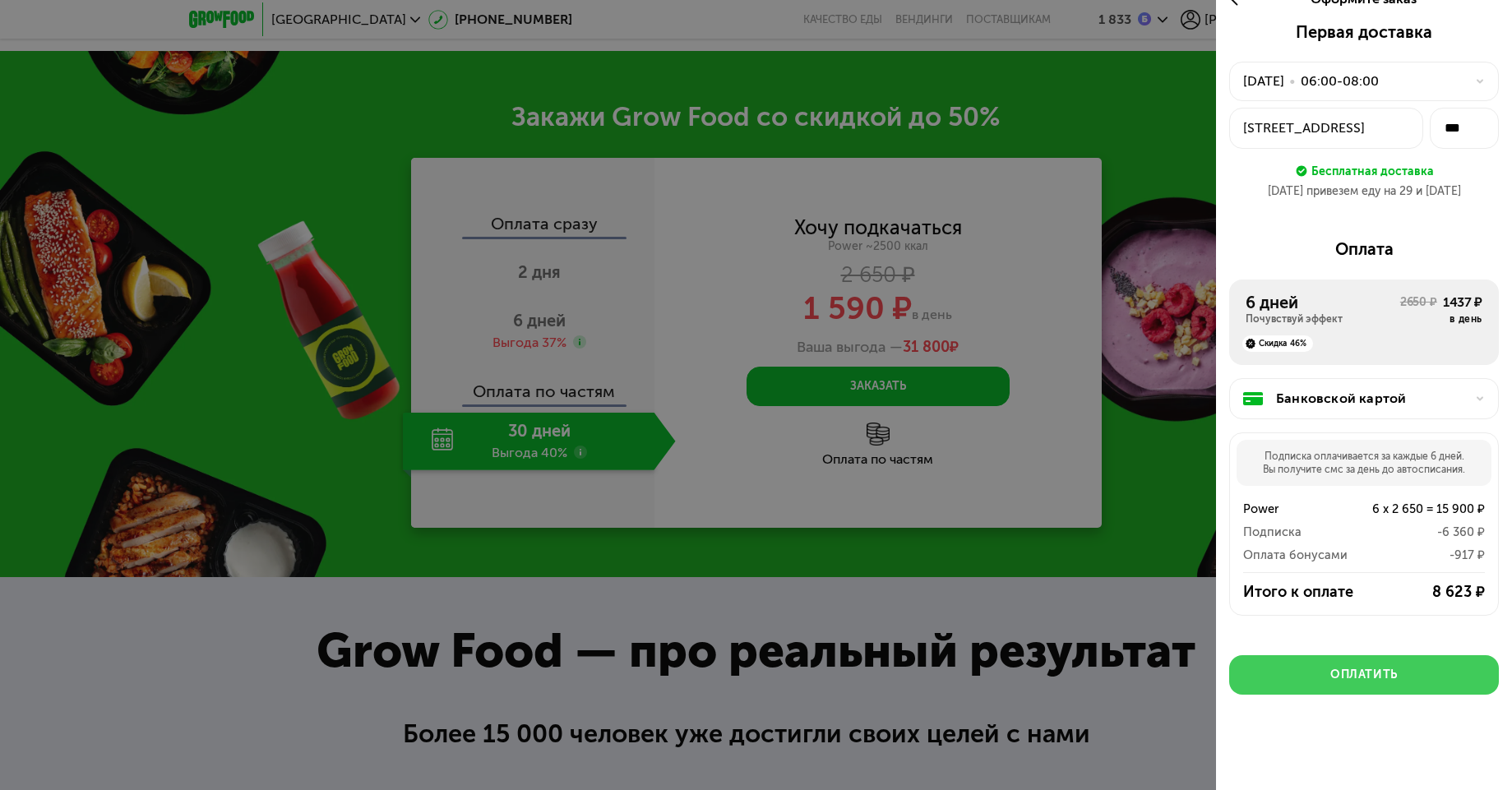
click at [1356, 680] on div "Оплатить" at bounding box center [1363, 675] width 67 height 17
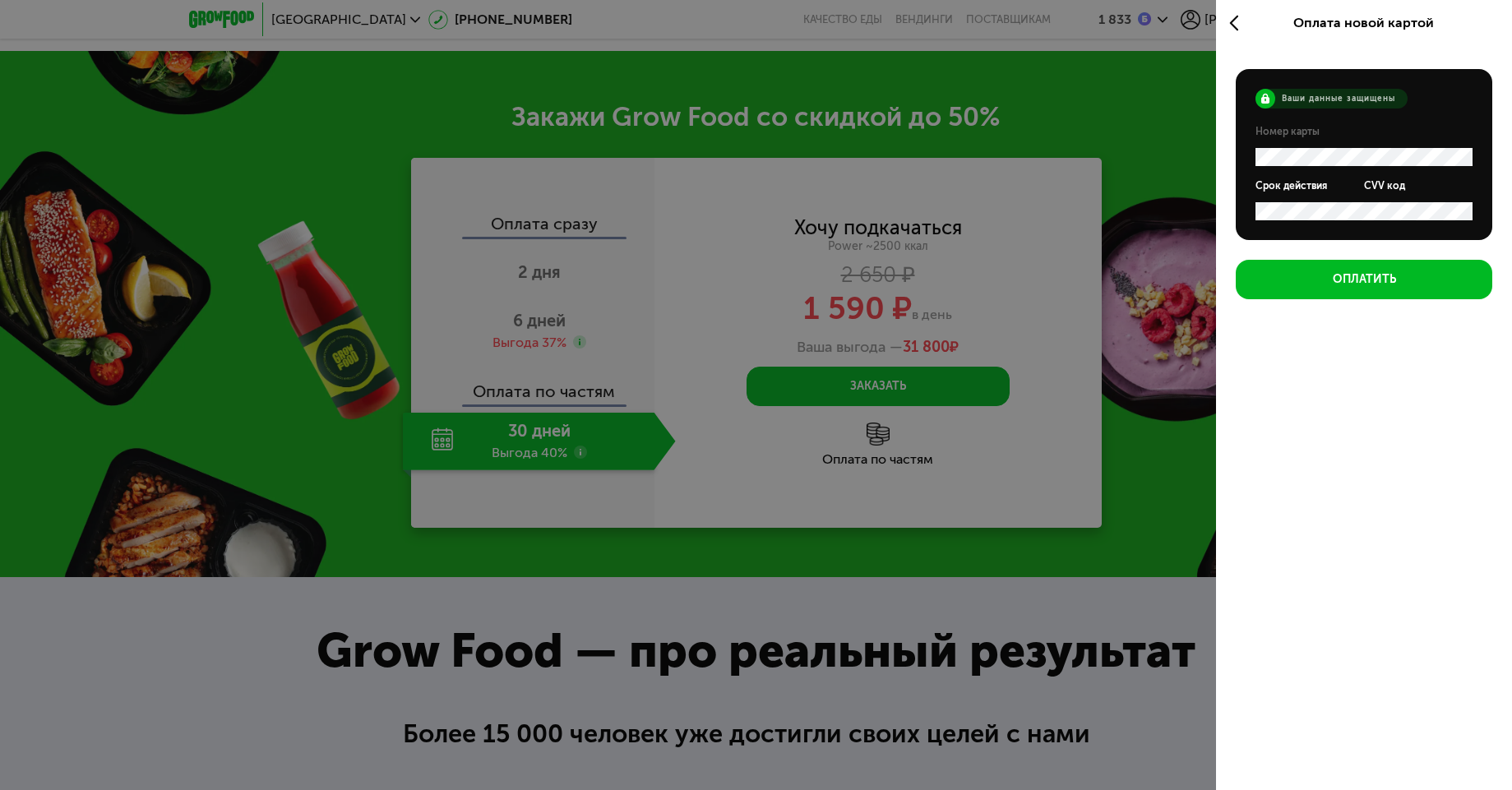
scroll to position [0, 0]
click at [1343, 288] on button "Оплатить" at bounding box center [1363, 280] width 256 height 40
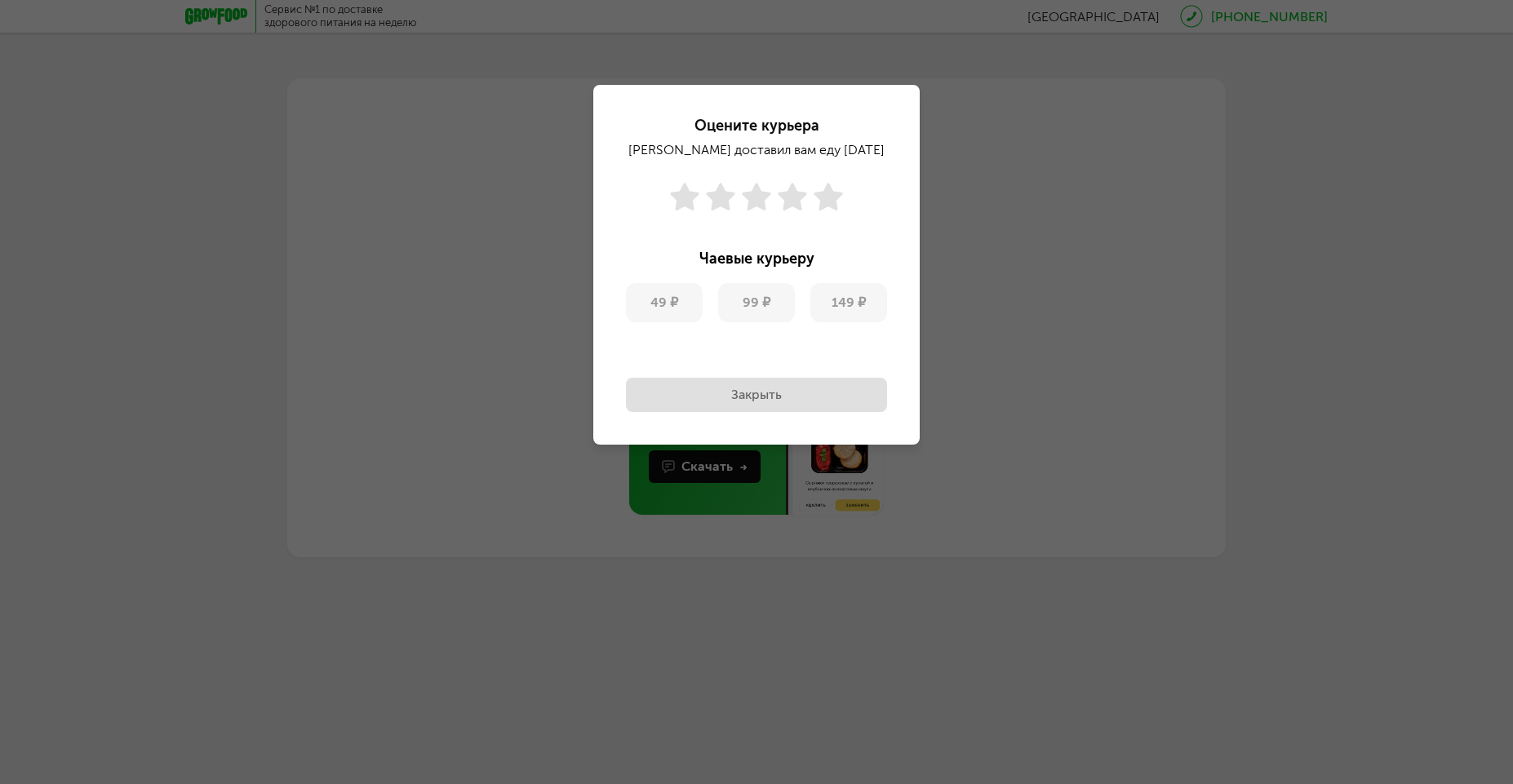
click at [766, 402] on button "Закрыть" at bounding box center [756, 395] width 261 height 35
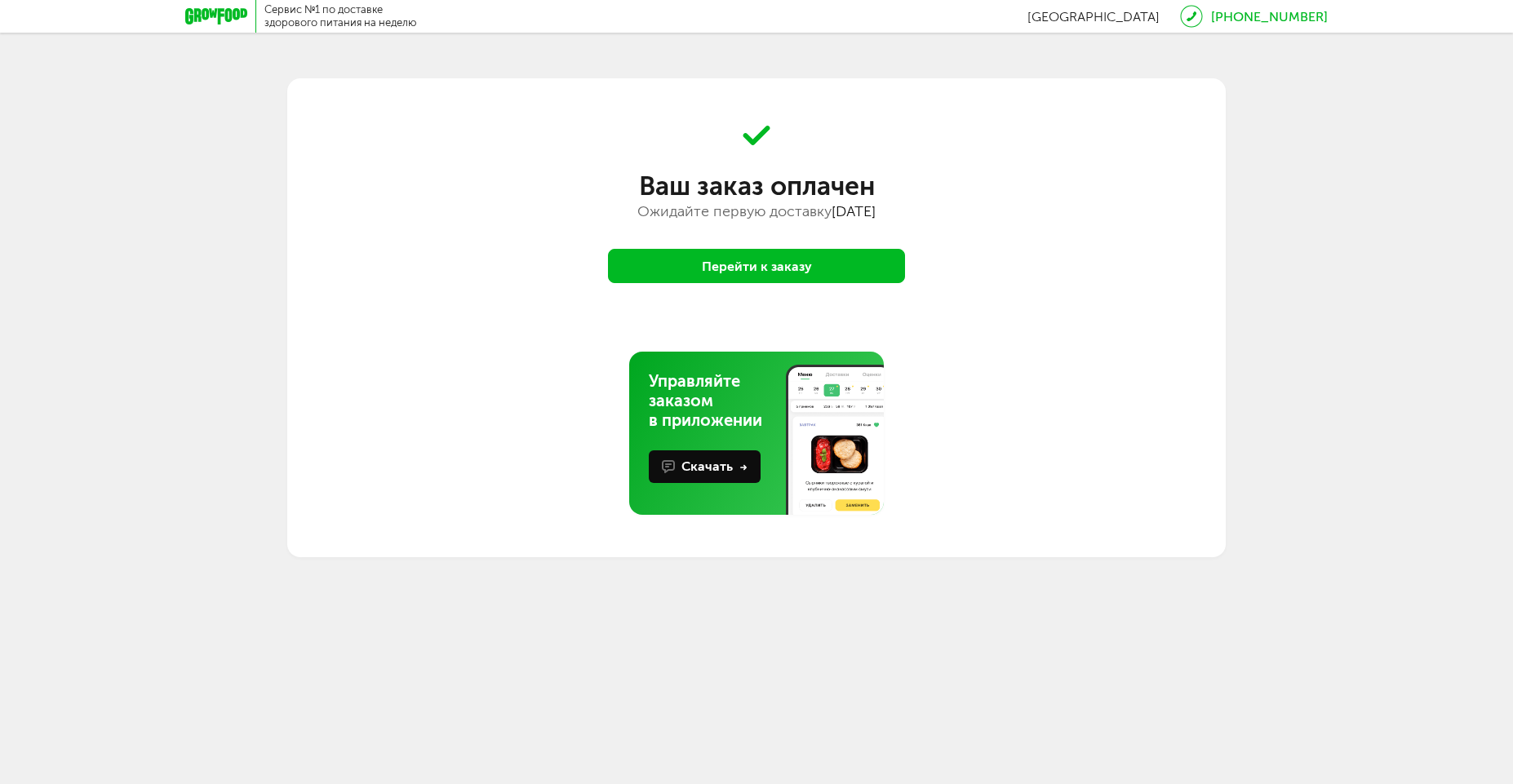
click at [762, 266] on button "Перейти к заказу" at bounding box center [756, 266] width 297 height 35
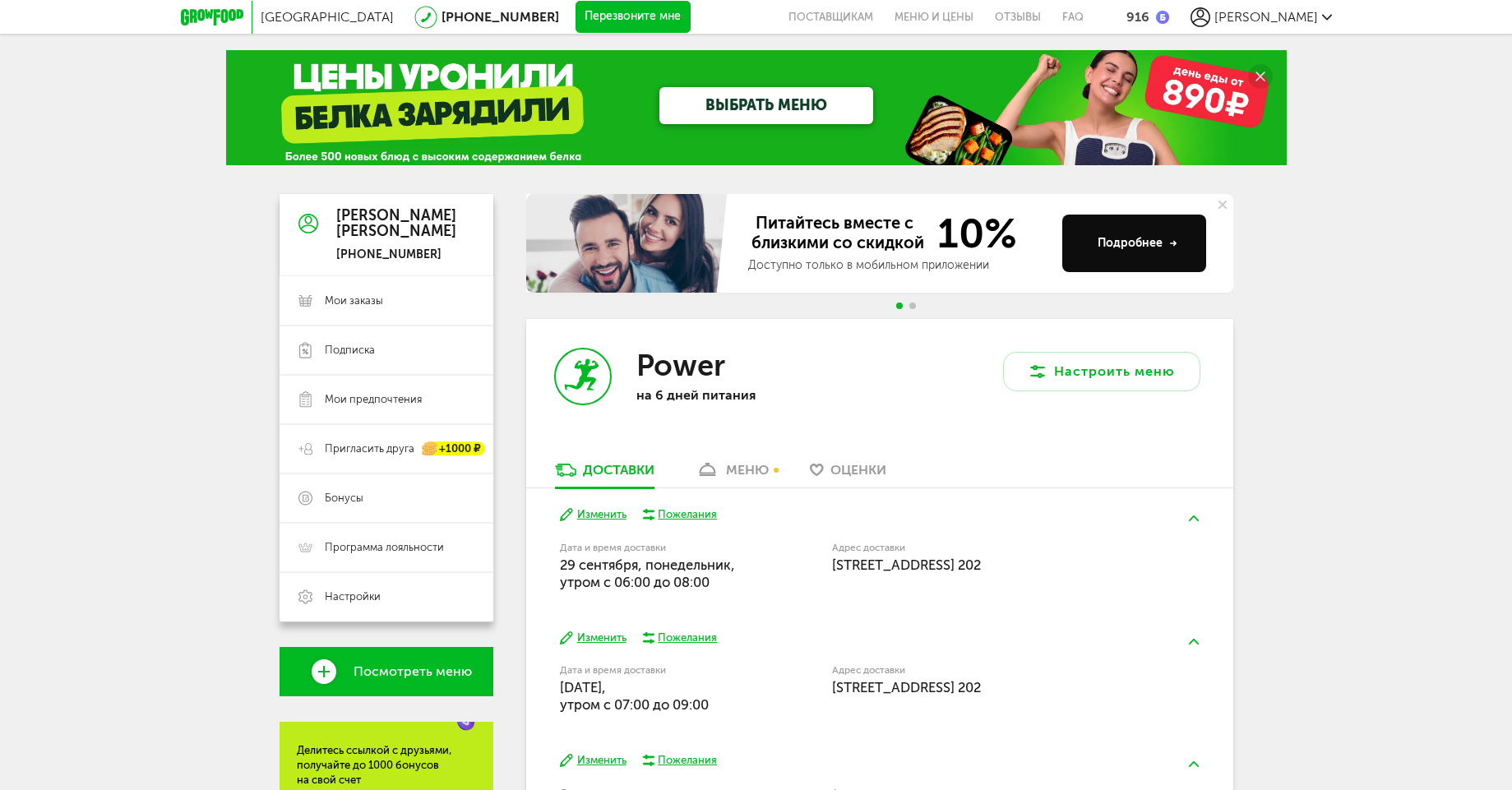
scroll to position [198, 0]
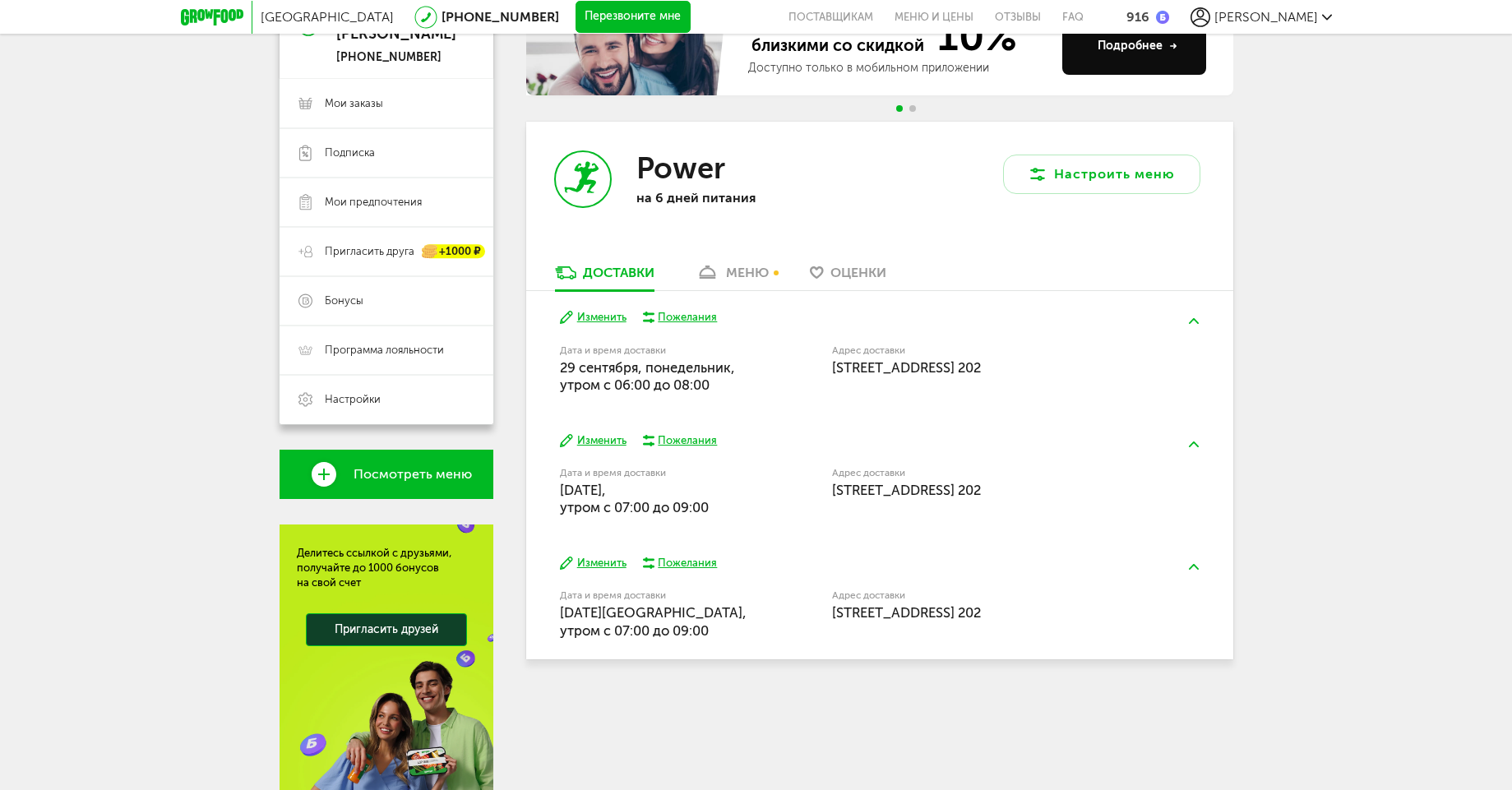
click at [690, 315] on div "Пожелания" at bounding box center [687, 318] width 59 height 15
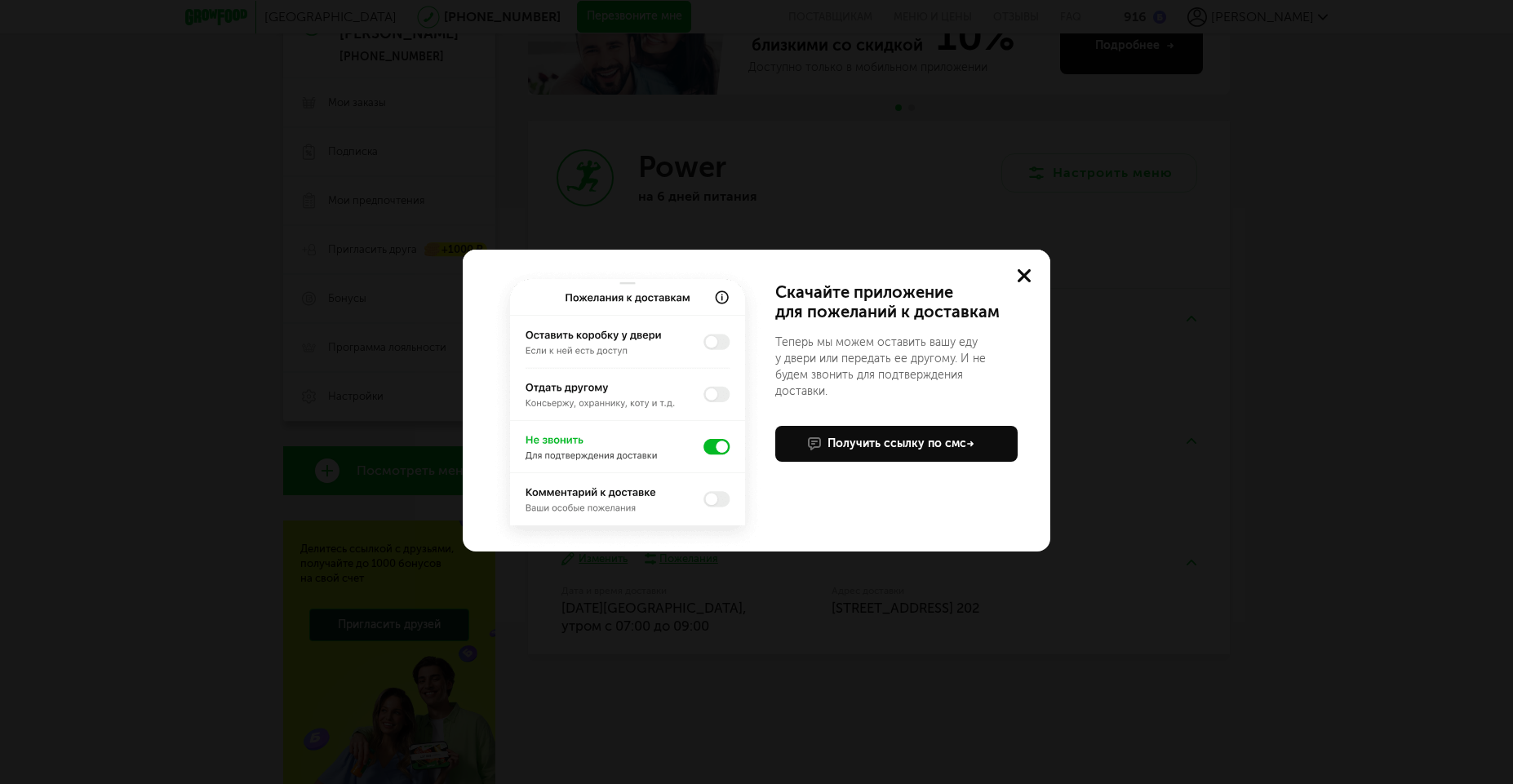
click at [724, 344] on img at bounding box center [628, 408] width 274 height 286
click at [718, 345] on img at bounding box center [628, 408] width 274 height 286
click at [1020, 285] on button at bounding box center [1024, 275] width 52 height 52
